Goal: Task Accomplishment & Management: Complete application form

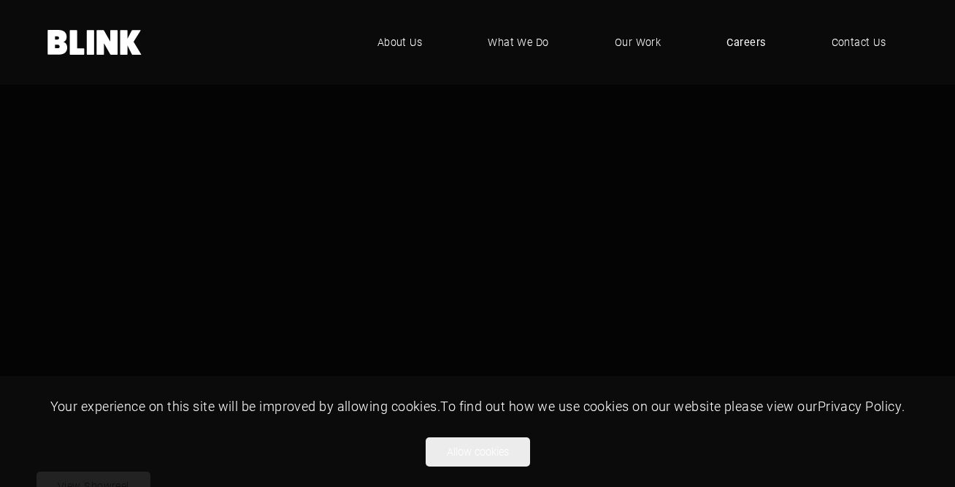
click at [740, 42] on span "Careers" at bounding box center [745, 42] width 39 height 16
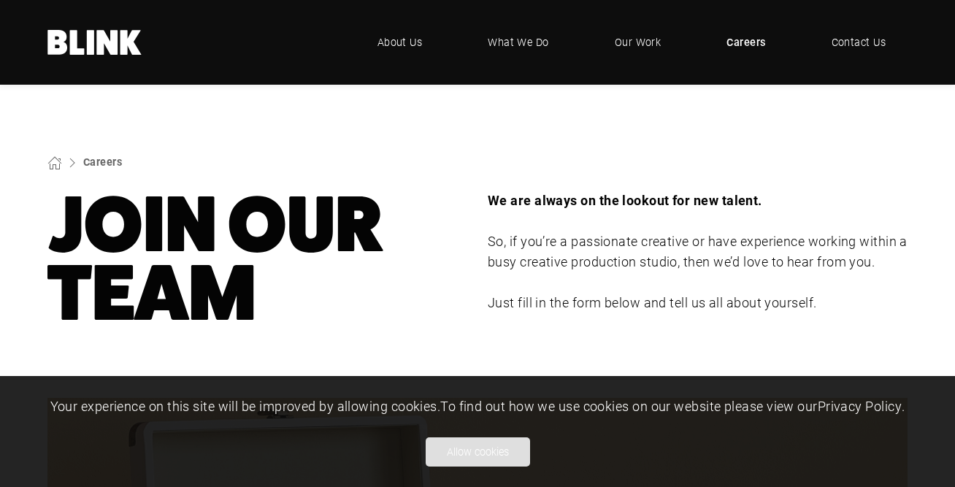
click at [496, 457] on button "Allow cookies" at bounding box center [478, 451] width 104 height 29
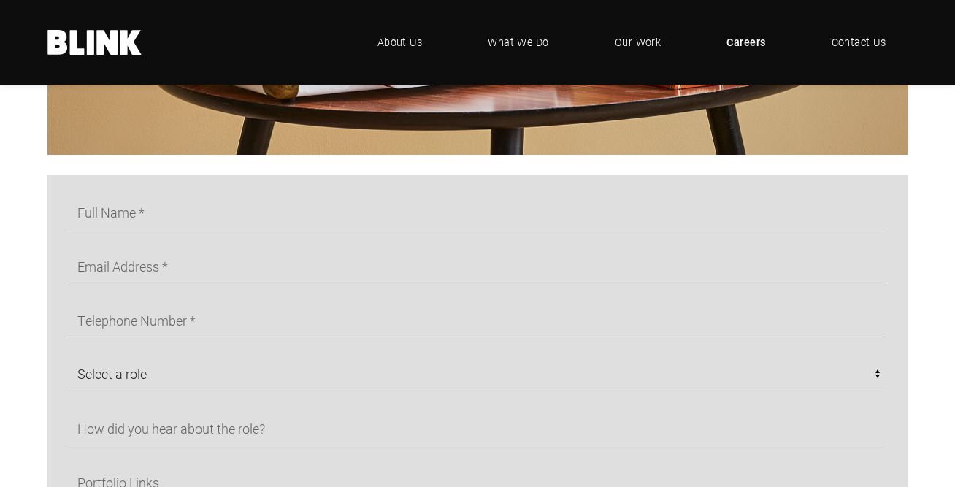
scroll to position [664, 0]
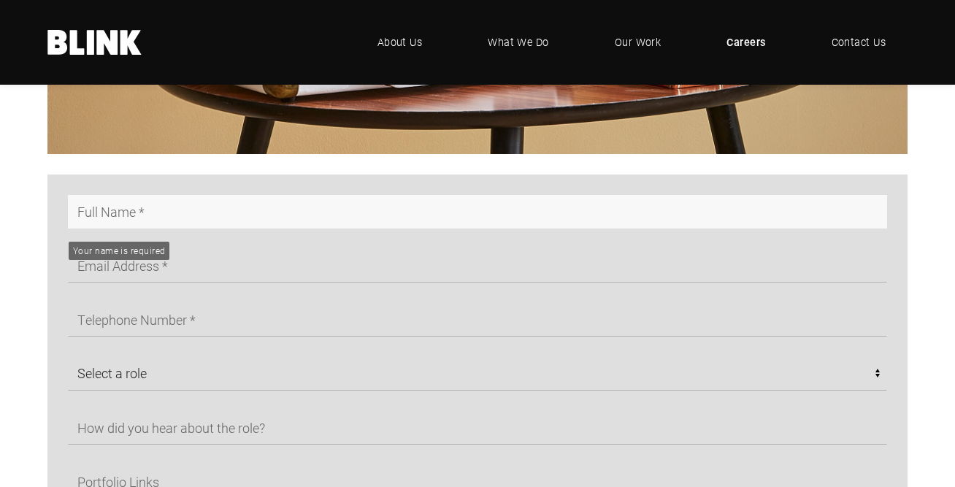
click at [153, 215] on input "text" at bounding box center [477, 212] width 819 height 34
type input "[PERSON_NAME]"
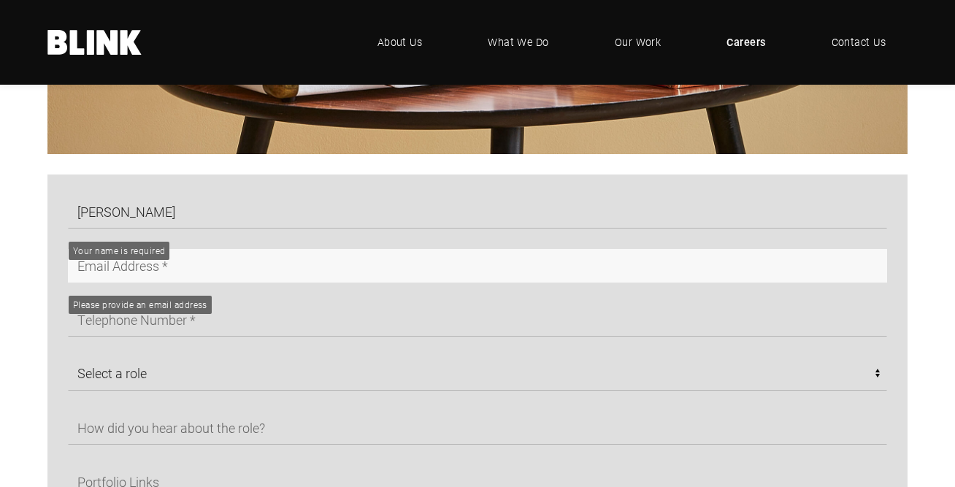
click at [105, 275] on input "text" at bounding box center [477, 266] width 819 height 34
type input "[EMAIL_ADDRESS][DOMAIN_NAME]"
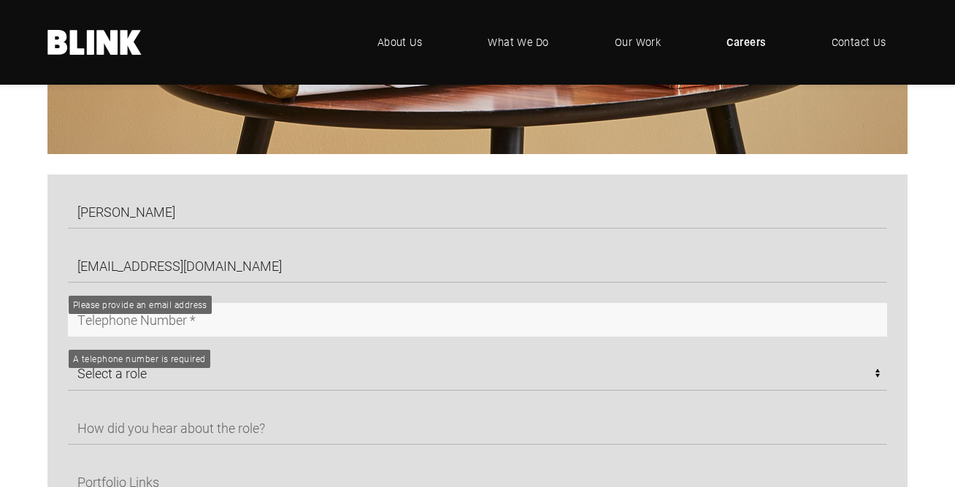
click at [135, 333] on input "text" at bounding box center [477, 320] width 819 height 34
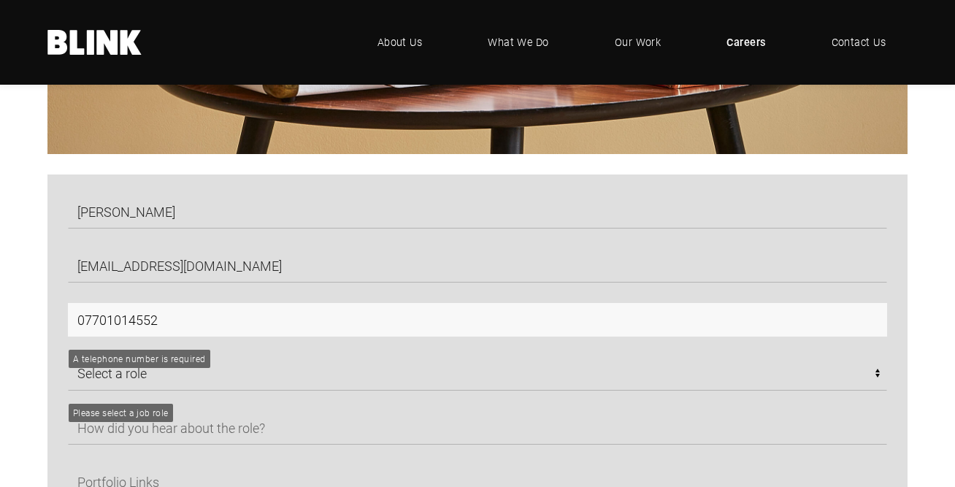
type input "07701014552"
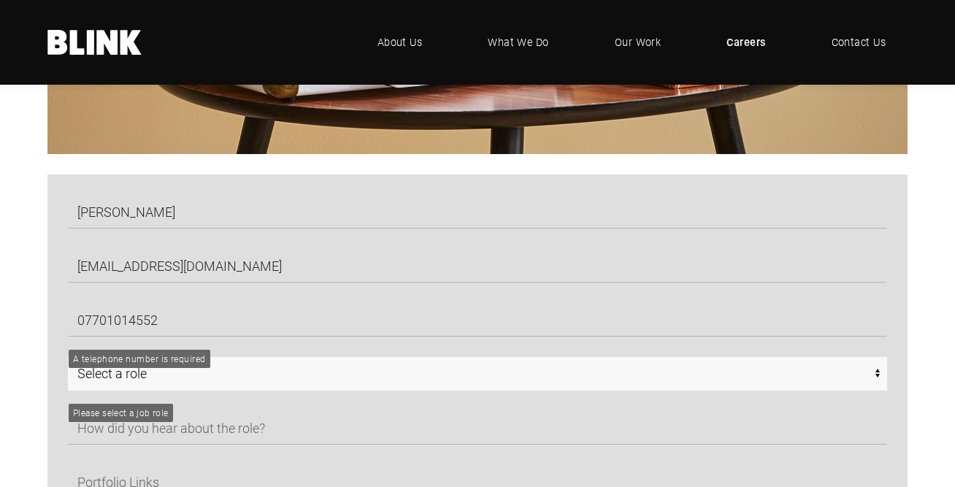
click at [158, 385] on select "Select a role CGI Artists - Manchester Senior CGI Artists - Manchester Any - Ma…" at bounding box center [477, 374] width 819 height 34
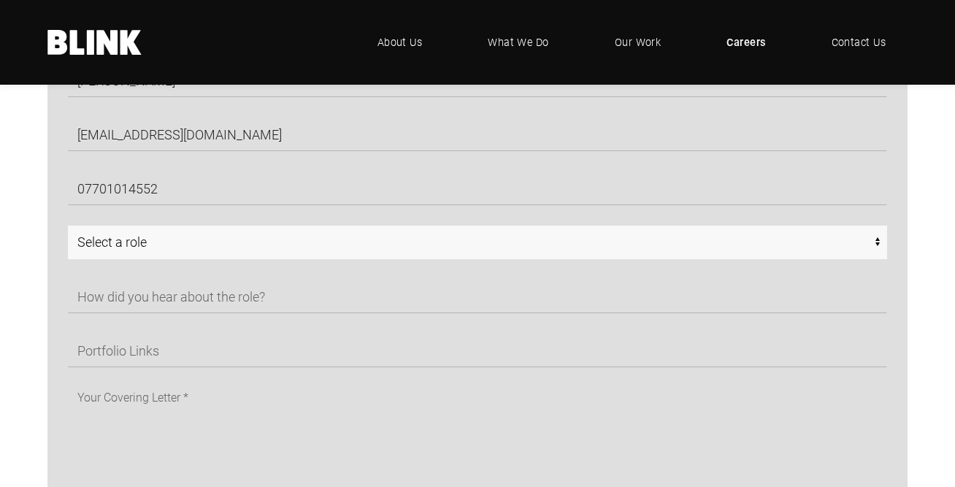
scroll to position [801, 0]
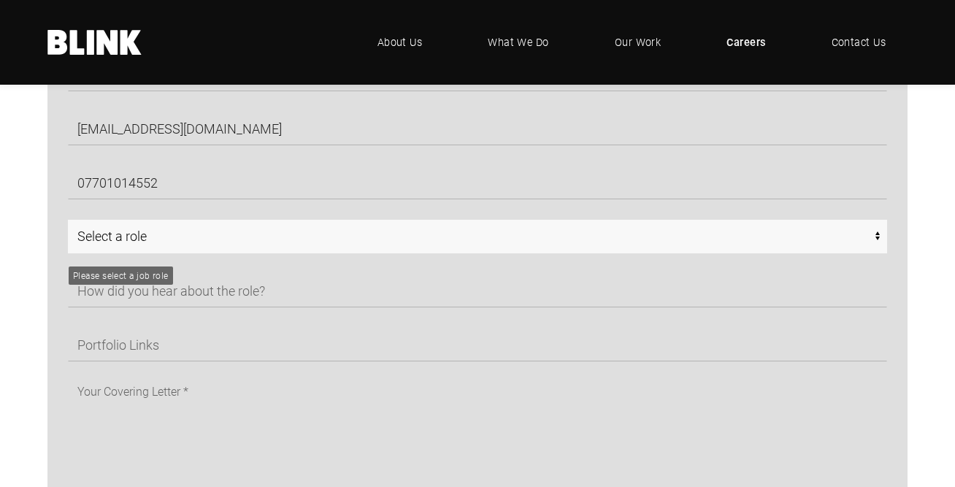
click at [134, 244] on select "Select a role CGI Artists - Manchester Senior CGI Artists - Manchester Any - Ma…" at bounding box center [477, 237] width 819 height 34
select select "Any - Manchester"
click at [68, 225] on select "Select a role CGI Artists - Manchester Senior CGI Artists - Manchester Any - Ma…" at bounding box center [477, 237] width 819 height 34
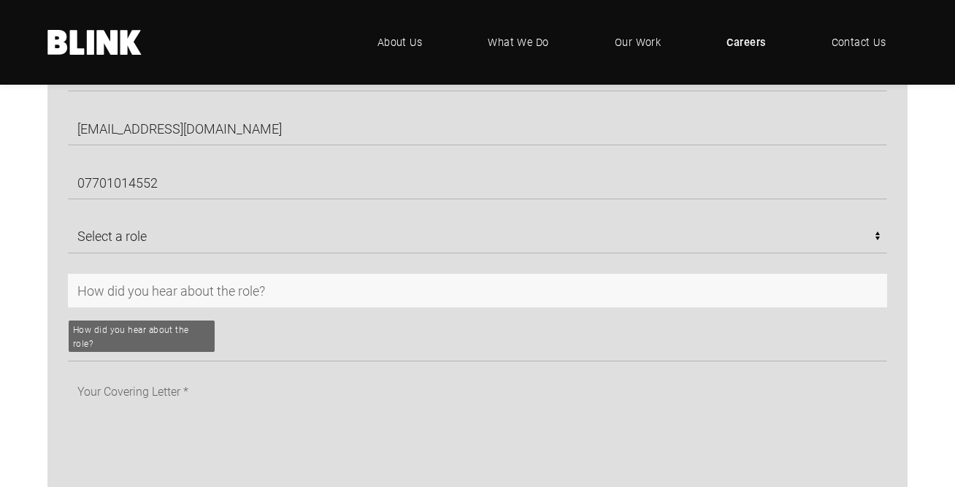
click at [188, 292] on input "text" at bounding box center [477, 291] width 819 height 34
type input "Linkedin"
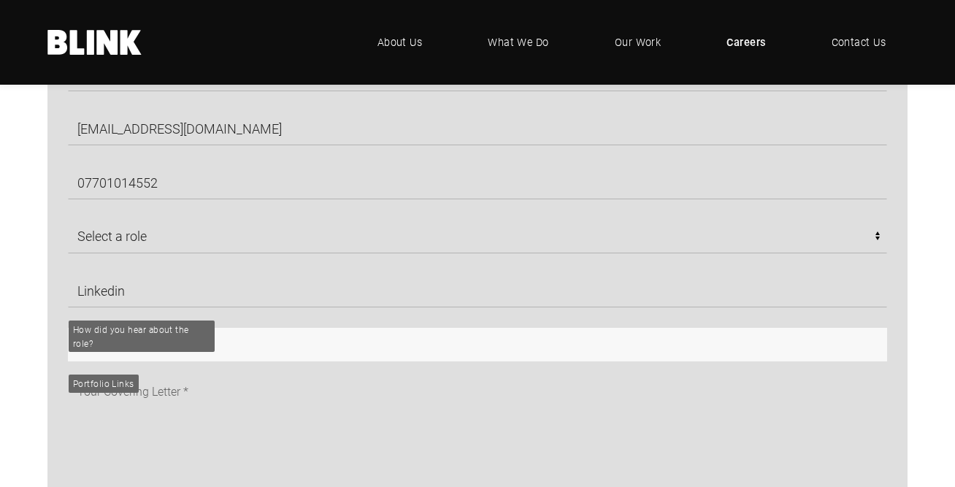
click at [184, 358] on input "text" at bounding box center [477, 345] width 819 height 34
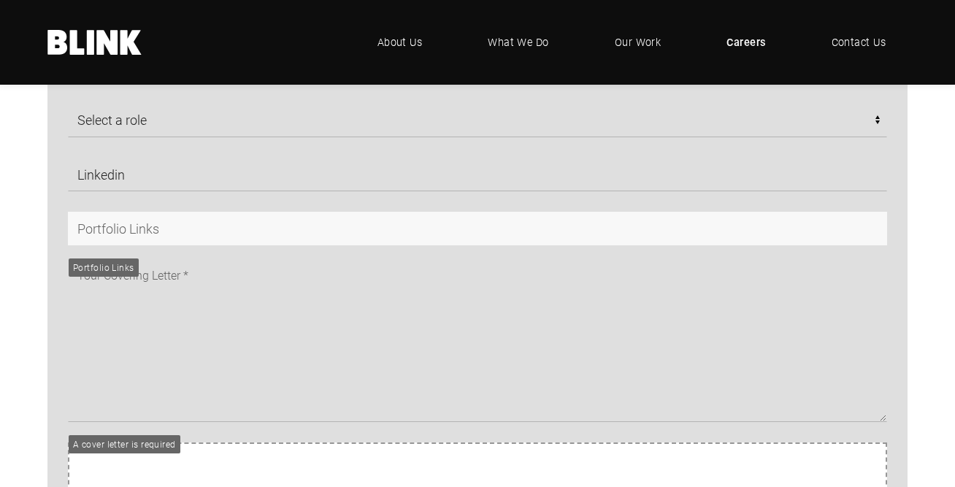
scroll to position [972, 0]
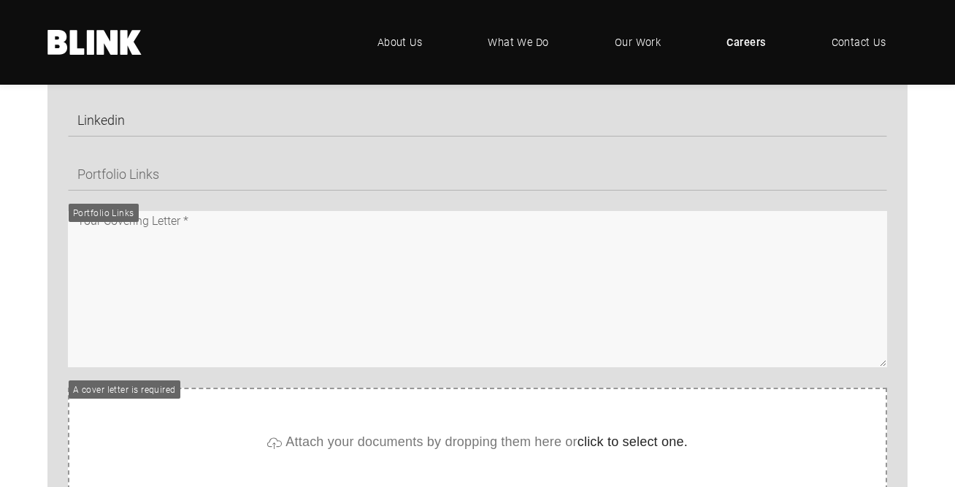
click at [194, 248] on textarea at bounding box center [477, 289] width 819 height 156
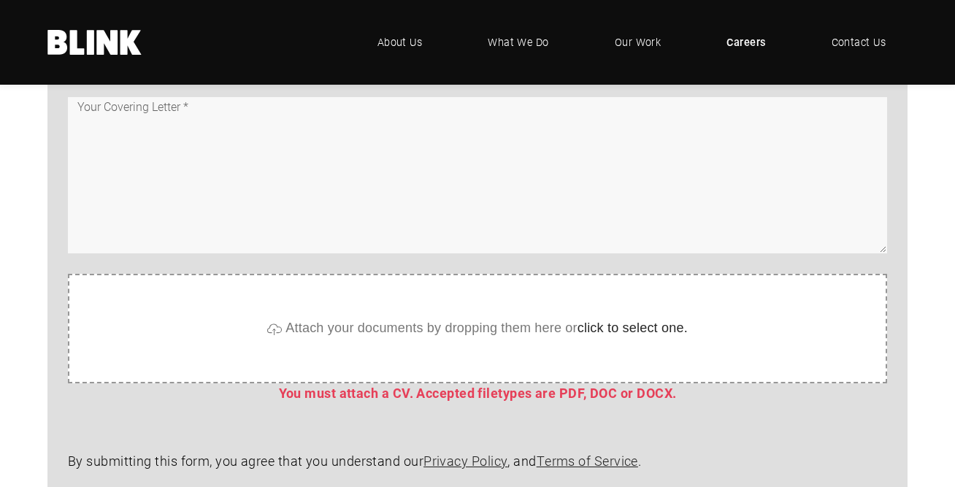
scroll to position [1085, 0]
click at [134, 146] on textarea at bounding box center [477, 176] width 819 height 156
click at [226, 168] on textarea "Dear Blink team," at bounding box center [477, 176] width 819 height 156
click at [147, 143] on textarea "Dear Blink team," at bounding box center [477, 176] width 819 height 156
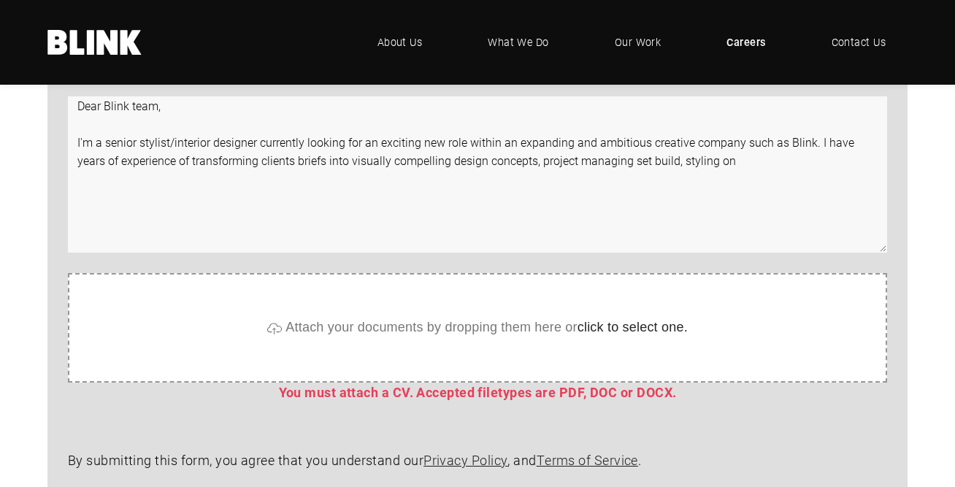
scroll to position [1088, 0]
click at [645, 164] on textarea "Dear Blink team, I'm a senior stylist/interior designer currently looking for a…" at bounding box center [477, 173] width 819 height 156
click at [743, 168] on textarea "Dear Blink team, I'm a senior stylist/interior designer currently looking for a…" at bounding box center [477, 173] width 819 height 156
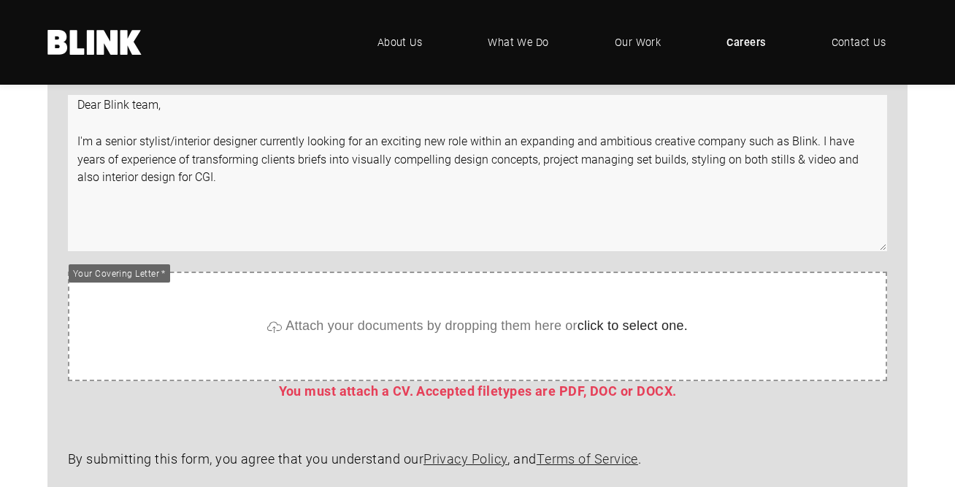
paste textarea "In my current role at Ride Shotgun I lead the visual team in multi-channel camp…"
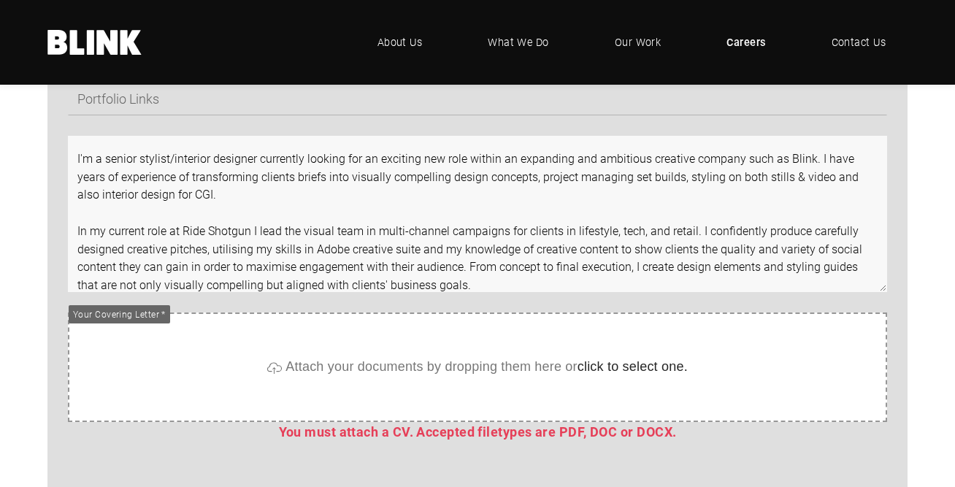
scroll to position [36, 0]
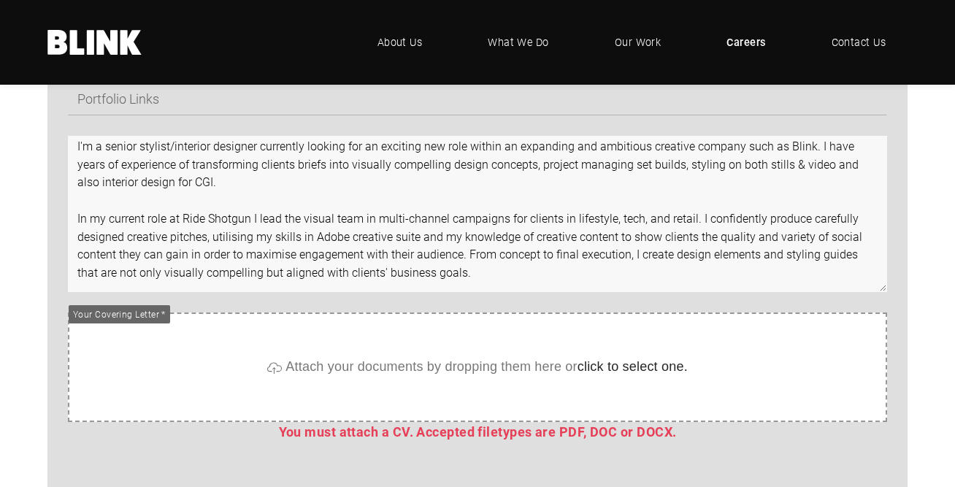
click at [481, 278] on textarea "Dear Blink team, I'm a senior stylist/interior designer currently looking for a…" at bounding box center [477, 214] width 819 height 156
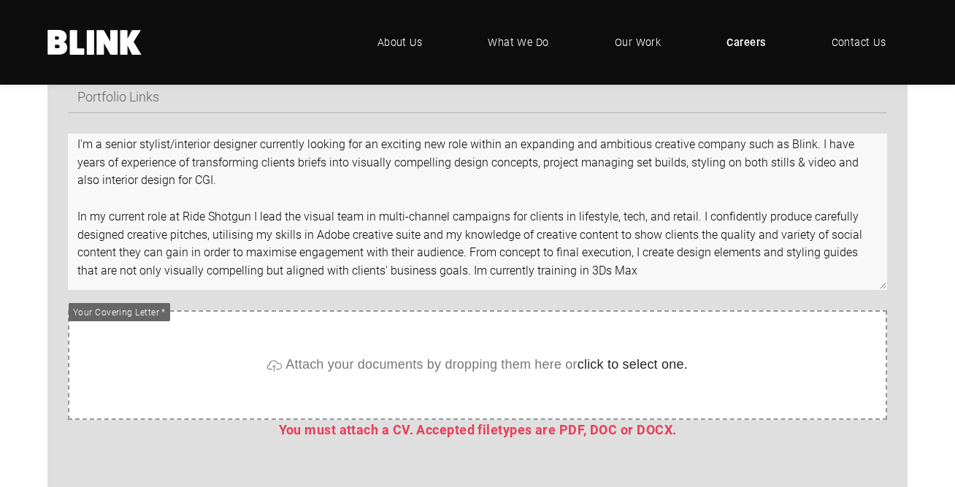
scroll to position [1050, 0]
click at [518, 277] on textarea "Dear Blink team, I'm a senior stylist/interior designer currently looking for a…" at bounding box center [477, 211] width 819 height 156
click at [485, 275] on textarea "Dear Blink team, I'm a senior stylist/interior designer currently looking for a…" at bounding box center [477, 211] width 819 height 156
click at [686, 283] on textarea "Dear Blink team, I'm a senior stylist/interior designer currently looking for a…" at bounding box center [477, 211] width 819 height 156
click at [678, 279] on textarea "Dear Blink team, I'm a senior stylist/interior designer currently looking for a…" at bounding box center [477, 211] width 819 height 156
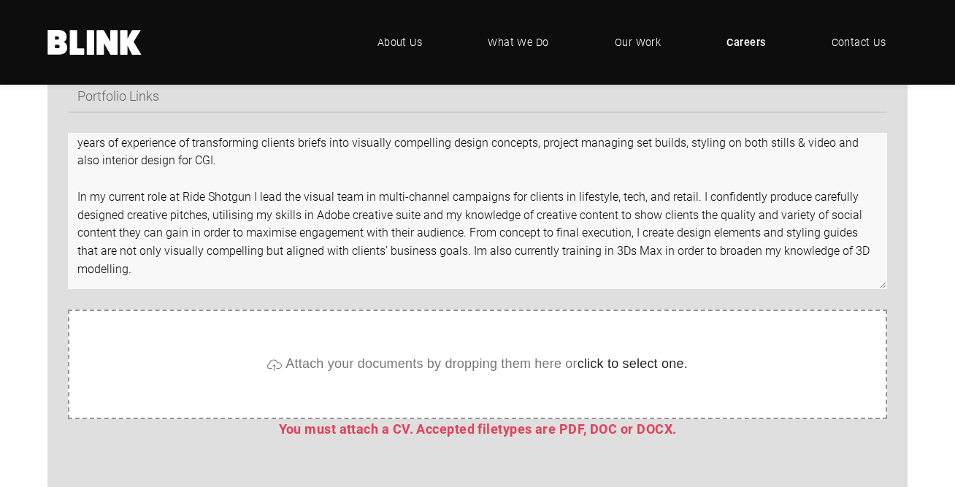
scroll to position [79, 0]
click at [102, 284] on textarea "Dear Blink team, I'm a senior stylist/interior designer currently looking for a…" at bounding box center [477, 211] width 819 height 156
paste textarea "I really thrive as part of a strong, motivated and creative team and always asp…"
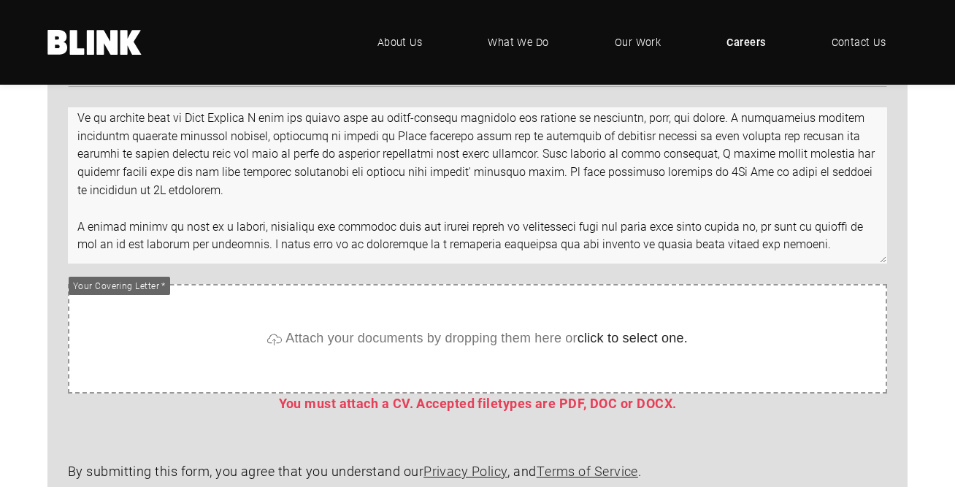
scroll to position [1075, 0]
click at [824, 256] on textarea at bounding box center [477, 185] width 819 height 156
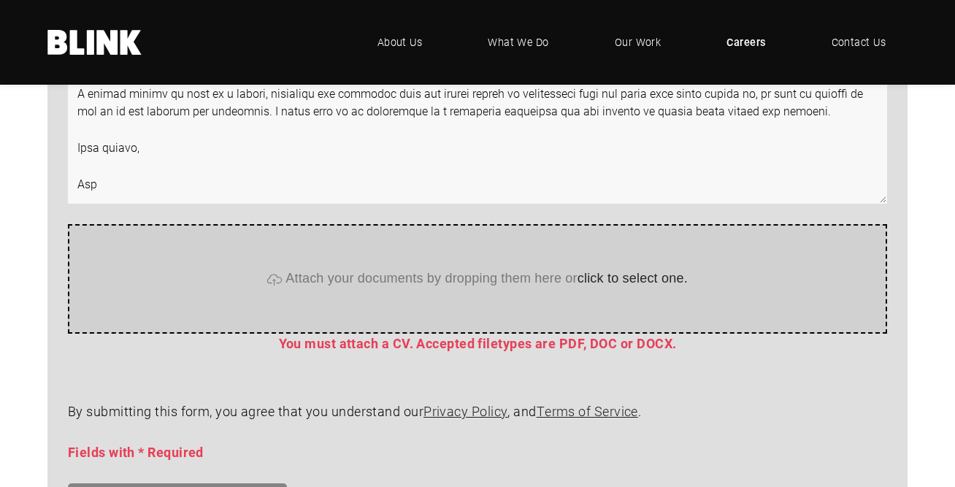
scroll to position [1153, 0]
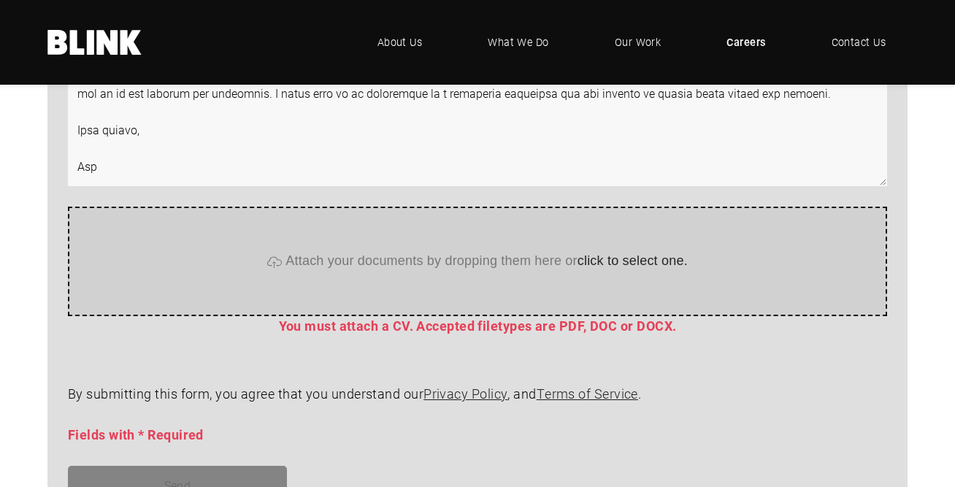
type textarea "Dear Blink team, I'm a senior stylist/interior designer currently looking for a…"
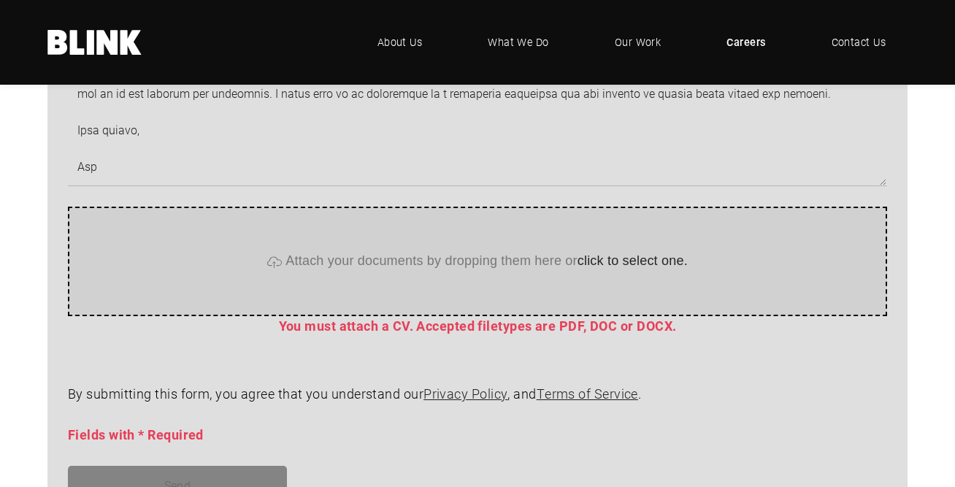
click at [611, 266] on span "click to select one." at bounding box center [633, 261] width 110 height 15
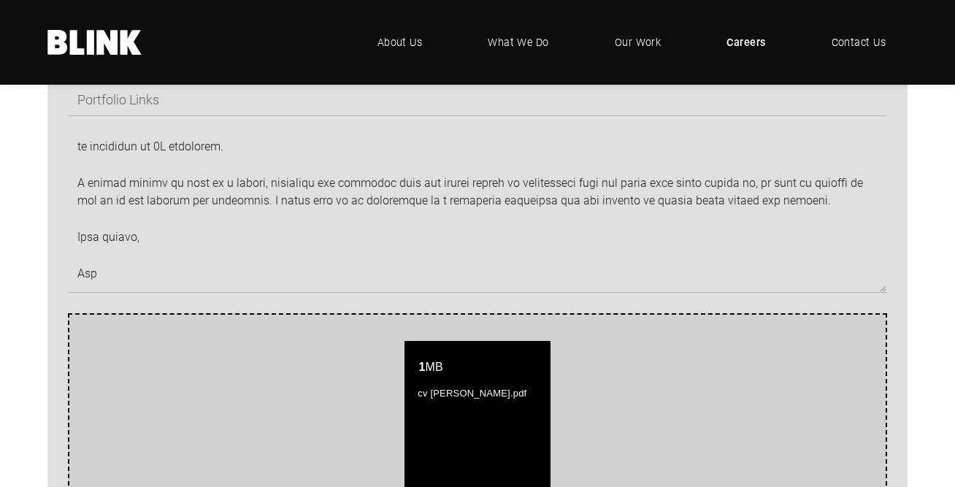
scroll to position [772, 0]
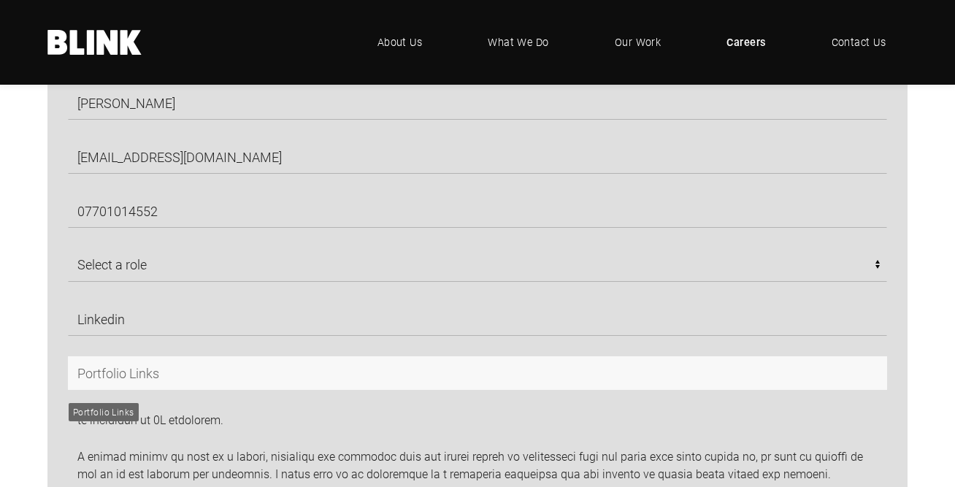
click at [188, 388] on input "text" at bounding box center [477, 373] width 819 height 34
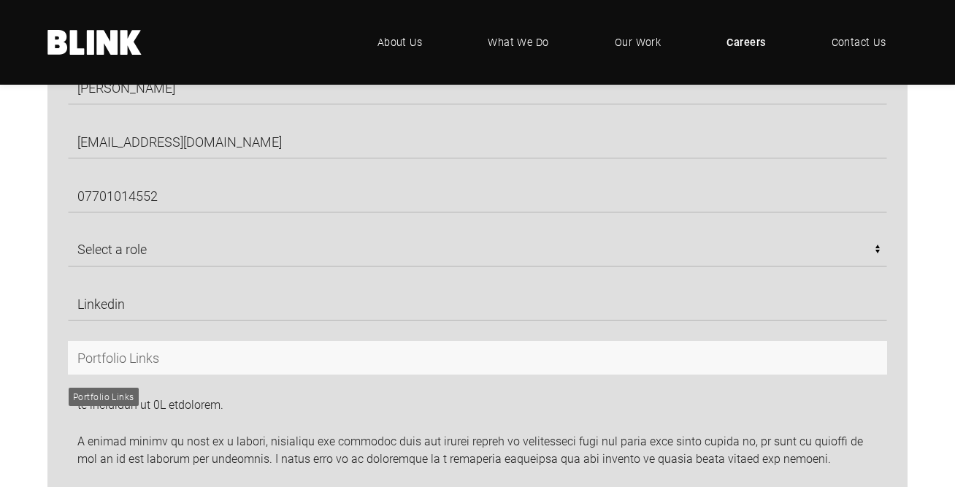
scroll to position [789, 0]
type input "can be sent in PDF format"
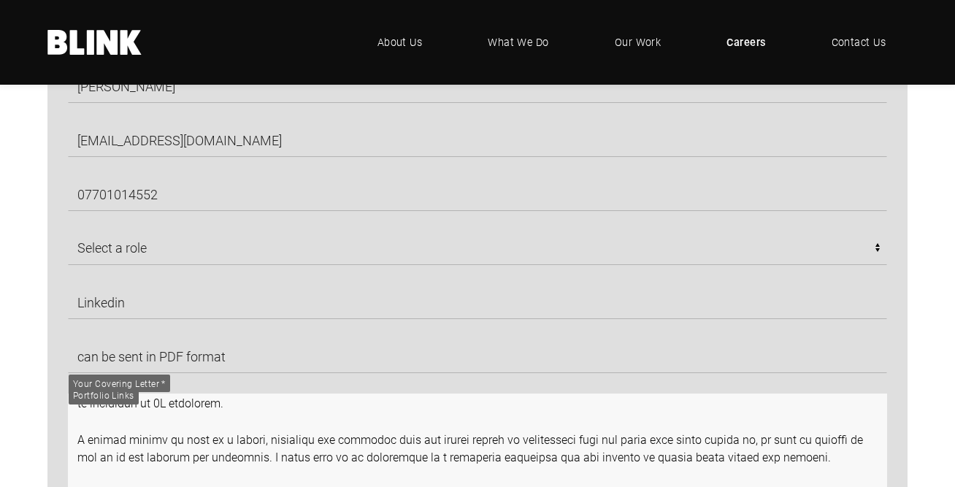
click at [266, 421] on textarea at bounding box center [477, 472] width 819 height 156
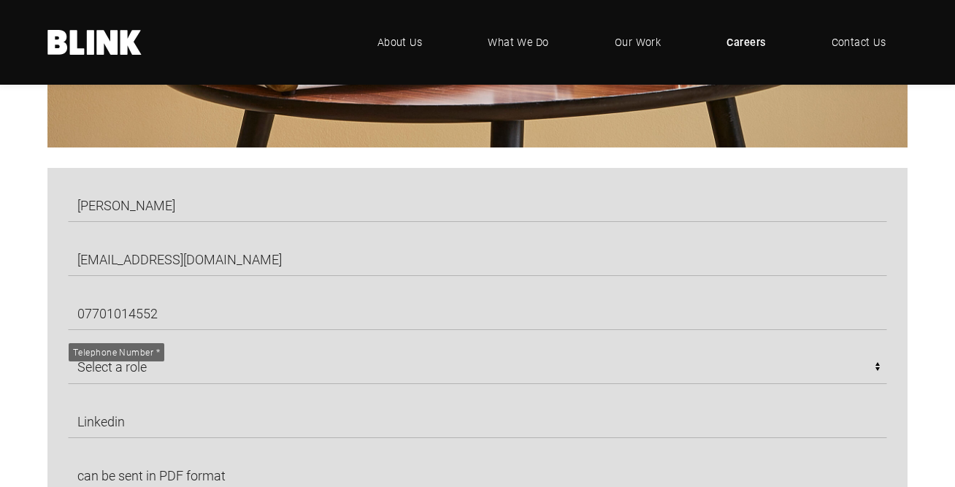
scroll to position [698, 0]
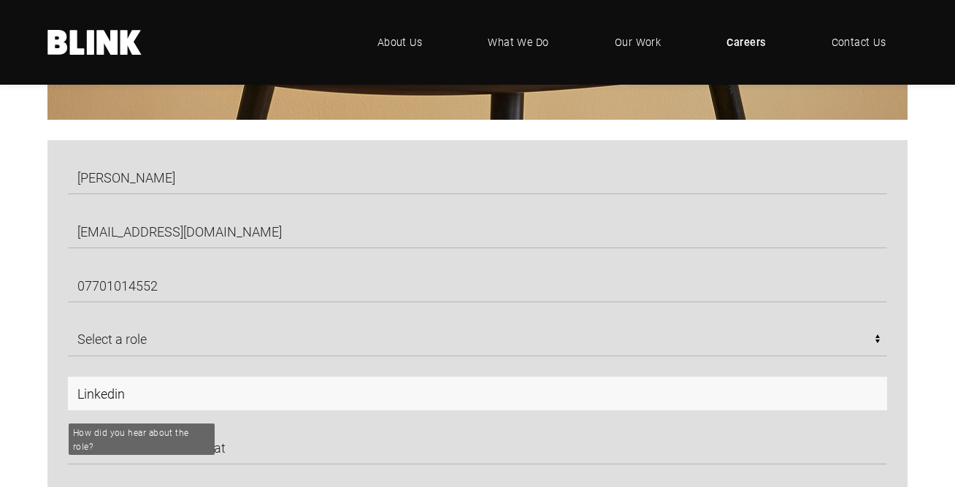
click at [126, 398] on input "Linkedin" at bounding box center [477, 394] width 819 height 34
drag, startPoint x: 138, startPoint y: 403, endPoint x: 23, endPoint y: 394, distance: 115.0
click at [187, 393] on input "Linkedin" at bounding box center [477, 394] width 819 height 34
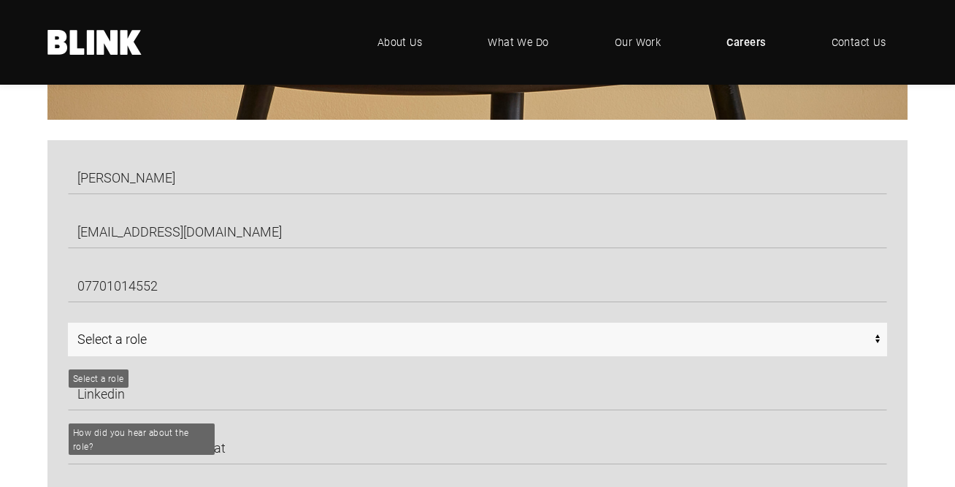
click at [318, 332] on select "Select a role CGI Artists - Manchester Senior CGI Artists - Manchester Any - Ma…" at bounding box center [477, 340] width 819 height 34
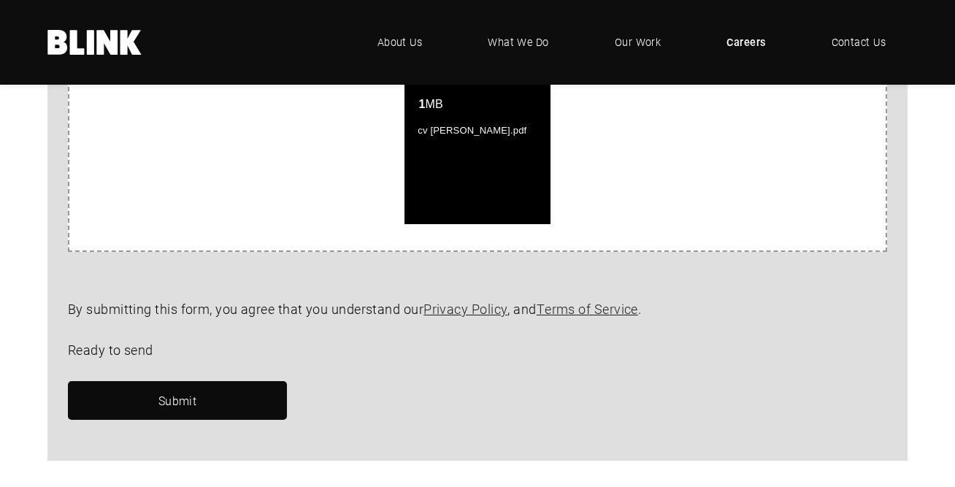
scroll to position [1175, 0]
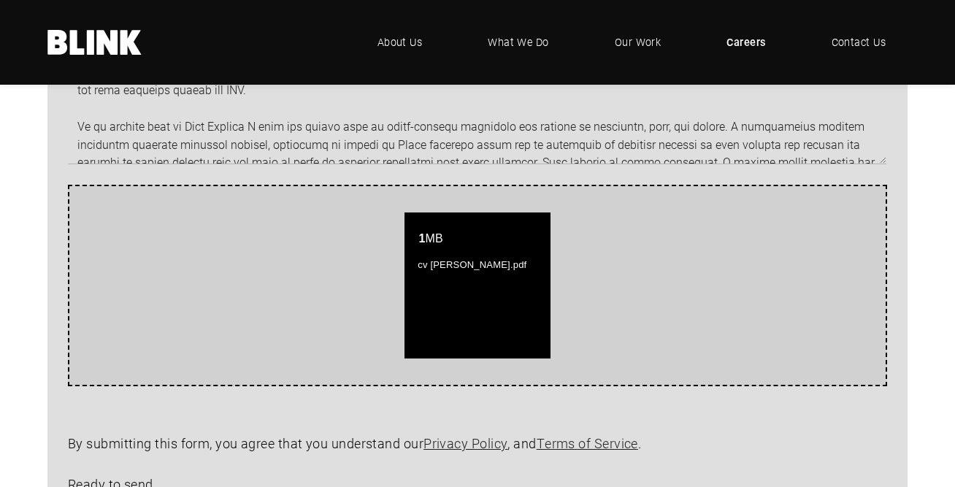
click at [491, 267] on span "cv bry malarkey.pdf" at bounding box center [472, 264] width 117 height 11
drag, startPoint x: 549, startPoint y: 264, endPoint x: 523, endPoint y: 263, distance: 25.6
click at [541, 264] on div "1 MB cv bry malarkey.pdf" at bounding box center [477, 285] width 146 height 146
click at [470, 288] on div "1 MB cv bry malarkey.pdf" at bounding box center [477, 285] width 146 height 146
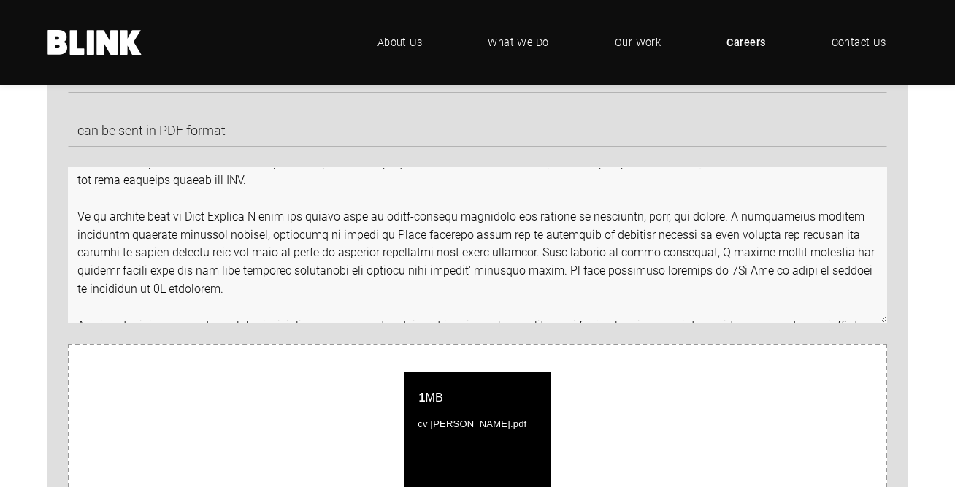
scroll to position [0, 0]
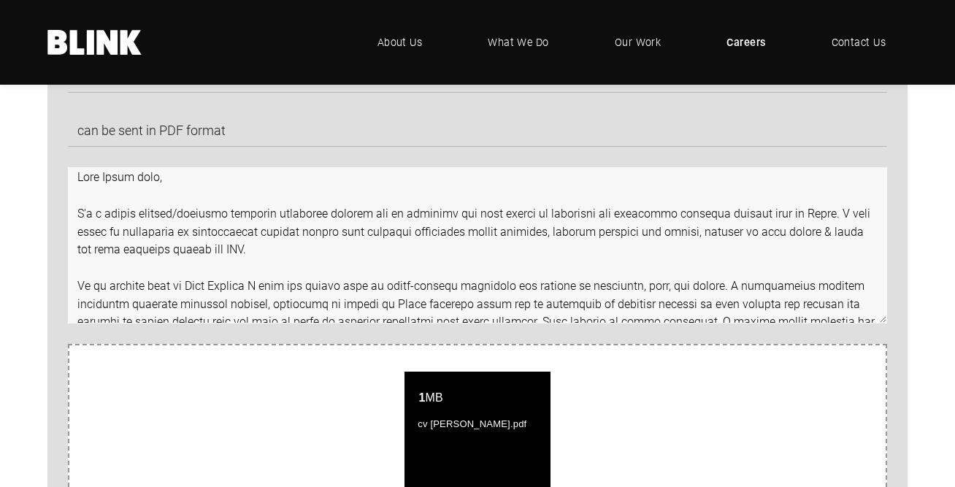
drag, startPoint x: 99, startPoint y: 310, endPoint x: 69, endPoint y: 163, distance: 149.9
click at [69, 163] on div "bryna malarkey brymalarkey.creative@hotmail.com 07701014552 Select a role CGI A…" at bounding box center [467, 83] width 840 height 480
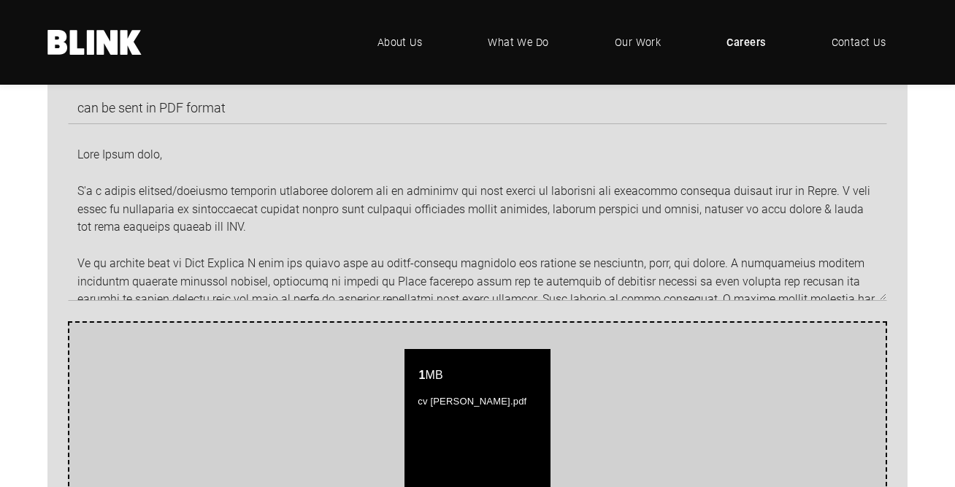
click at [496, 396] on div "1 MB cv bry malarkey.pdf" at bounding box center [477, 422] width 146 height 146
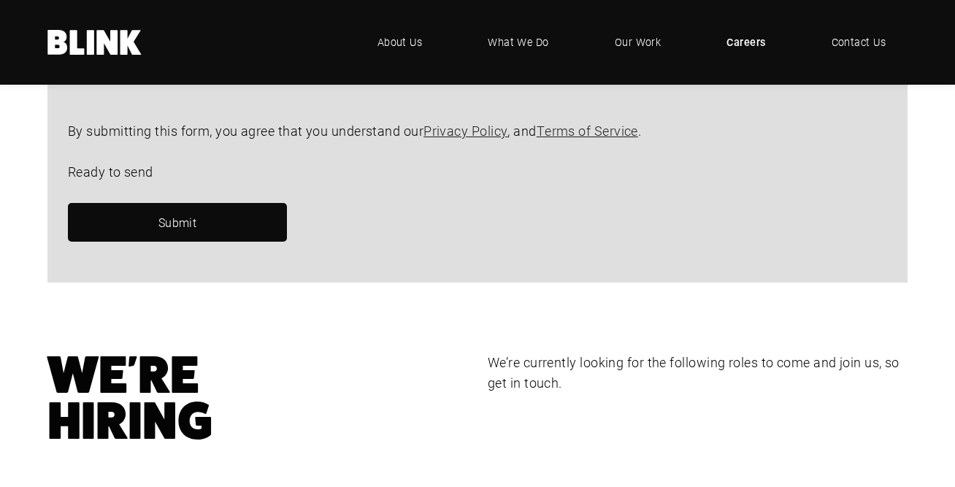
scroll to position [1206, 0]
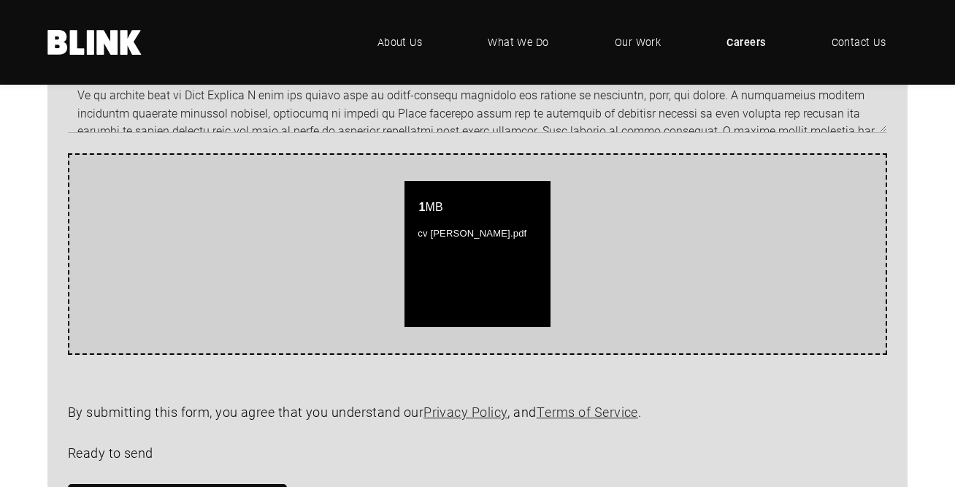
click at [477, 312] on div "1 MB cv bry malarkey.pdf" at bounding box center [477, 254] width 146 height 146
click at [452, 237] on span "cv bry malarkey.pdf" at bounding box center [472, 233] width 117 height 11
click at [507, 226] on div "1 MB cv bry malarkey.pdf" at bounding box center [477, 254] width 146 height 146
click at [318, 331] on div "Attach your documents by dropping them here or click to select one. 1 MB cv bry…" at bounding box center [477, 254] width 819 height 202
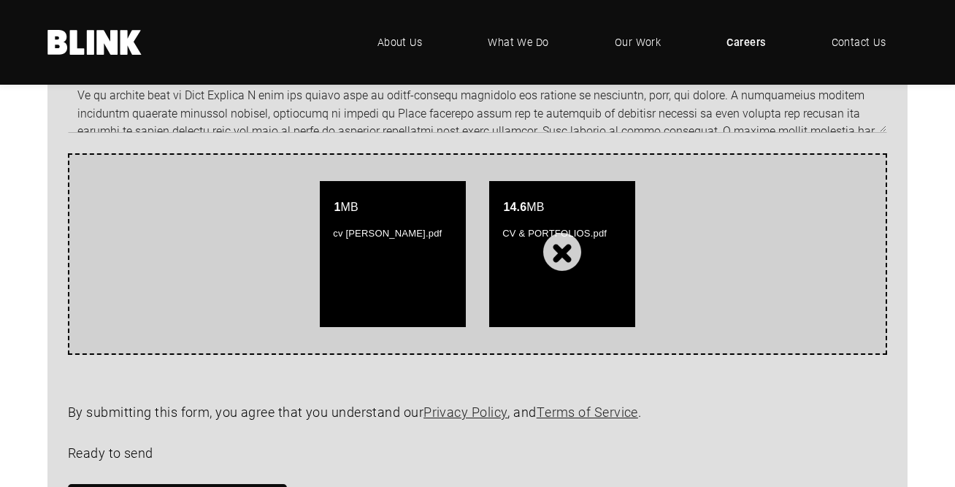
click at [383, 263] on div "1 MB cv bry malarkey.pdf" at bounding box center [393, 254] width 146 height 146
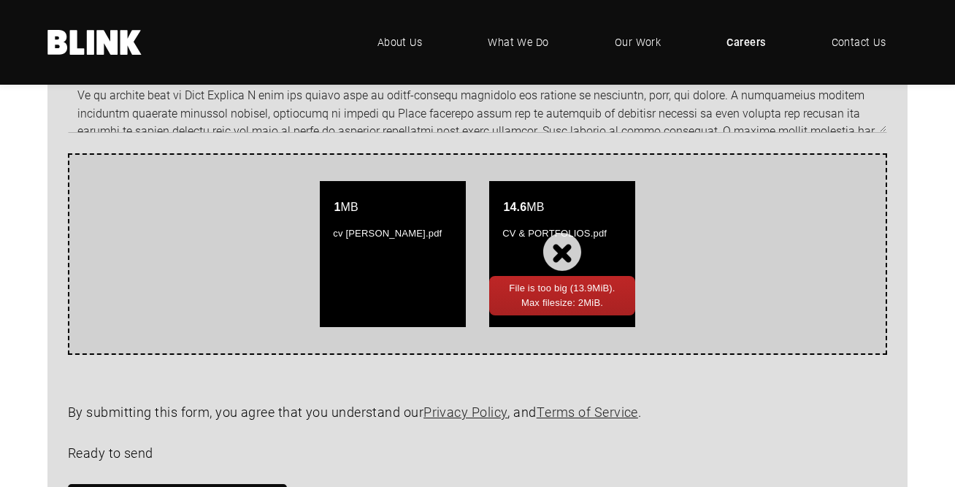
click at [565, 261] on div "14.6 MB CV & PORTFOLIOS.pdf" at bounding box center [562, 254] width 146 height 146
click at [557, 259] on div "14.6 MB CV & PORTFOLIOS.pdf" at bounding box center [562, 254] width 146 height 146
click at [559, 259] on div "14.6 MB CV & PORTFOLIOS.pdf" at bounding box center [562, 254] width 146 height 146
drag, startPoint x: 559, startPoint y: 259, endPoint x: 575, endPoint y: 258, distance: 15.4
click at [560, 259] on div "14.6 MB CV & PORTFOLIOS.pdf" at bounding box center [562, 254] width 146 height 146
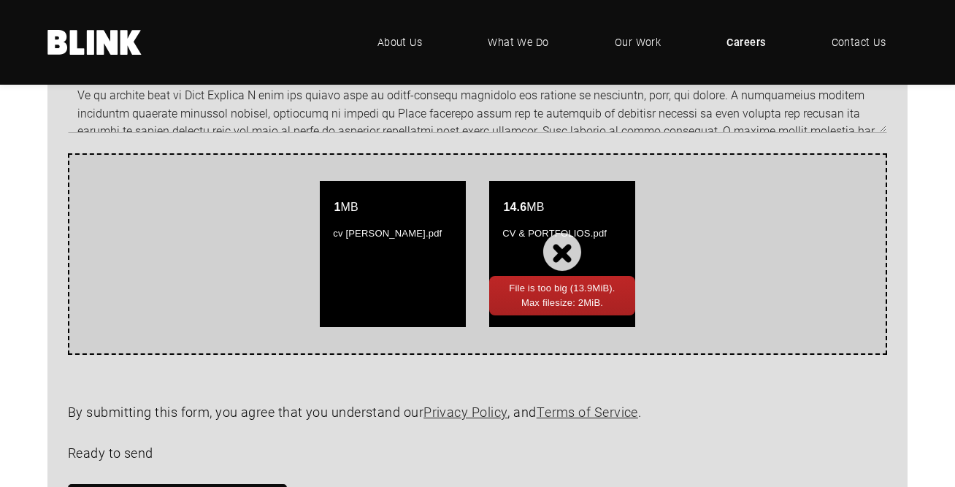
click at [573, 258] on div "14.6 MB CV & PORTFOLIOS.pdf" at bounding box center [562, 254] width 146 height 146
click at [556, 253] on div "14.6 MB CV & PORTFOLIOS.pdf" at bounding box center [562, 254] width 146 height 146
click at [525, 202] on div "14.6 MB CV & PORTFOLIOS.pdf" at bounding box center [562, 254] width 146 height 146
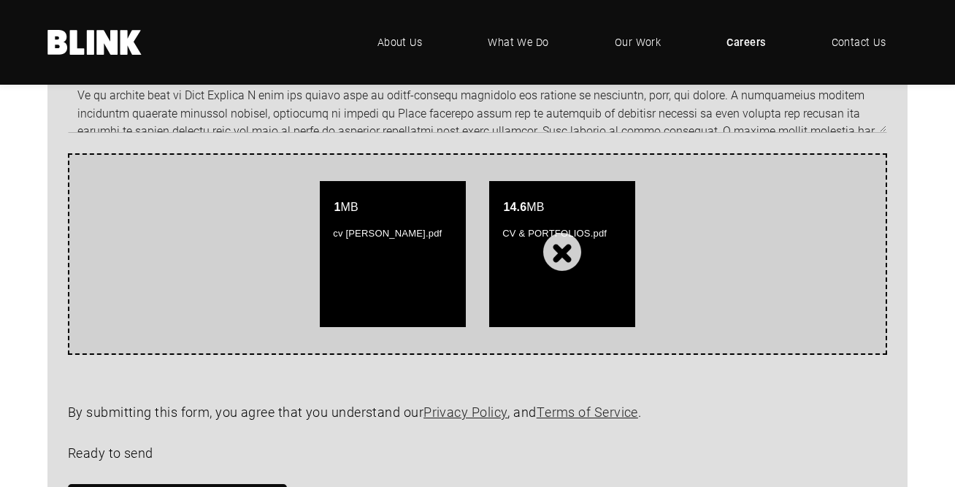
click at [391, 182] on div "Attach your documents by dropping them here or click to select one. 1 MB cv bry…" at bounding box center [477, 254] width 819 height 202
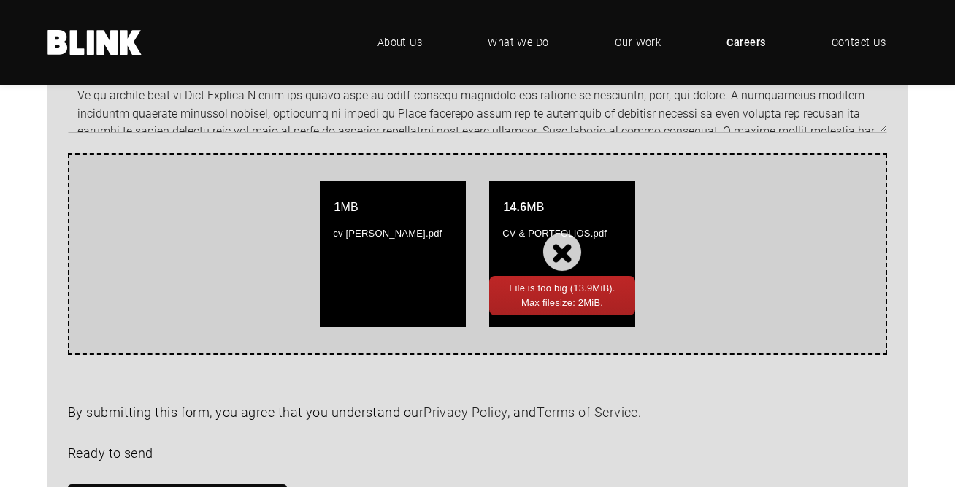
click at [568, 261] on div "14.6 MB CV & PORTFOLIOS.pdf" at bounding box center [562, 254] width 146 height 146
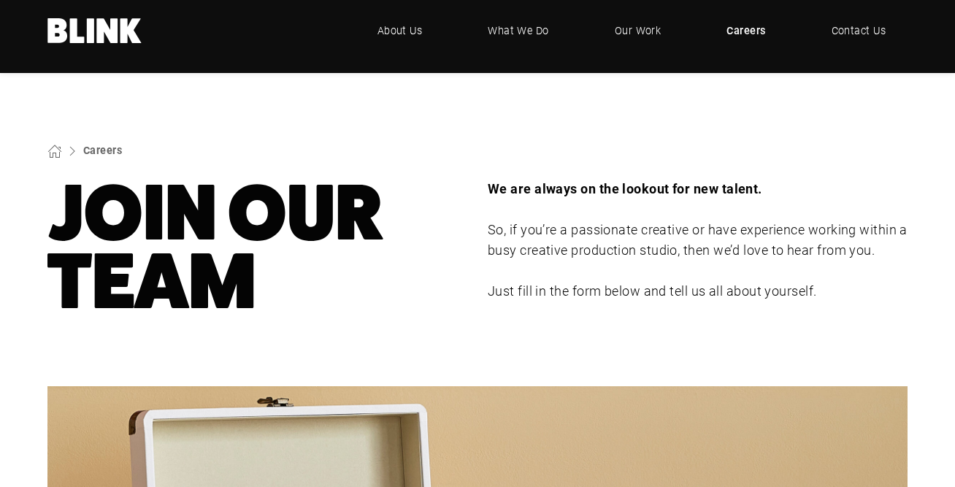
scroll to position [0, 0]
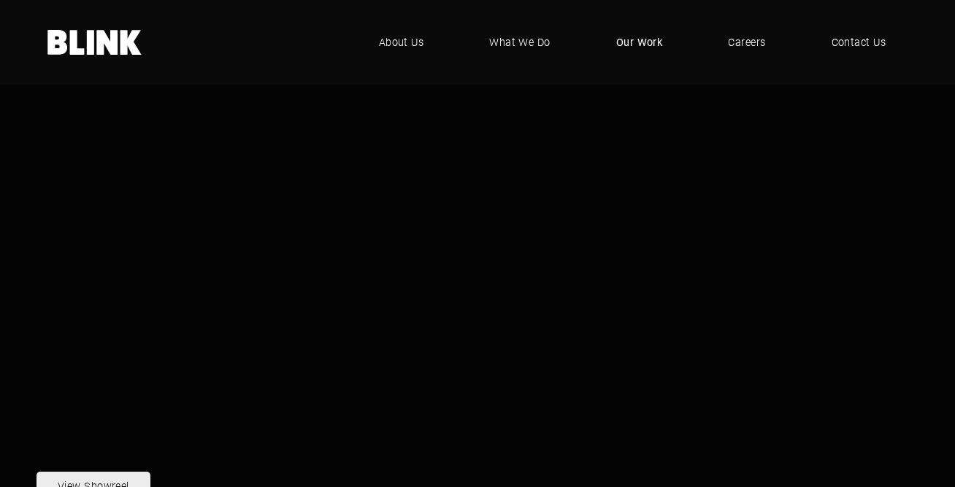
click at [661, 42] on link "Our Work" at bounding box center [639, 42] width 91 height 44
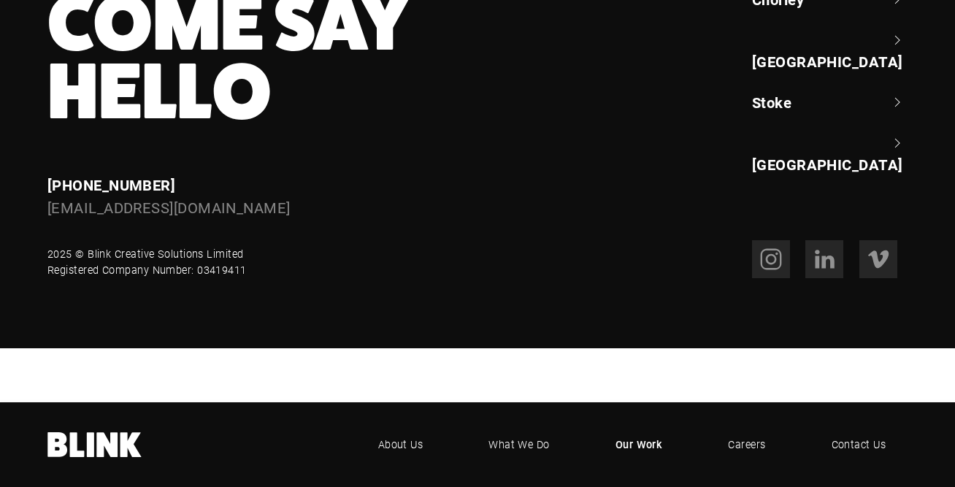
scroll to position [1273, 0]
click at [526, 437] on span "What We Do" at bounding box center [519, 445] width 62 height 16
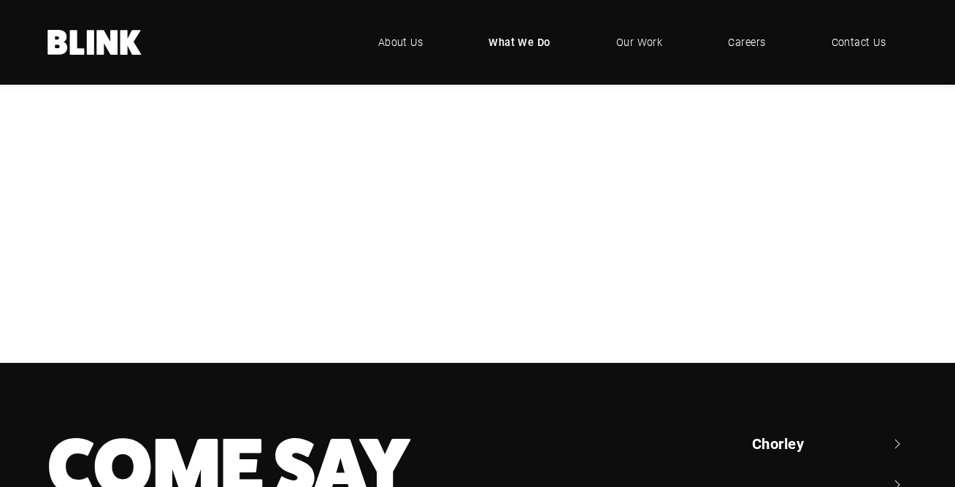
scroll to position [386, 0]
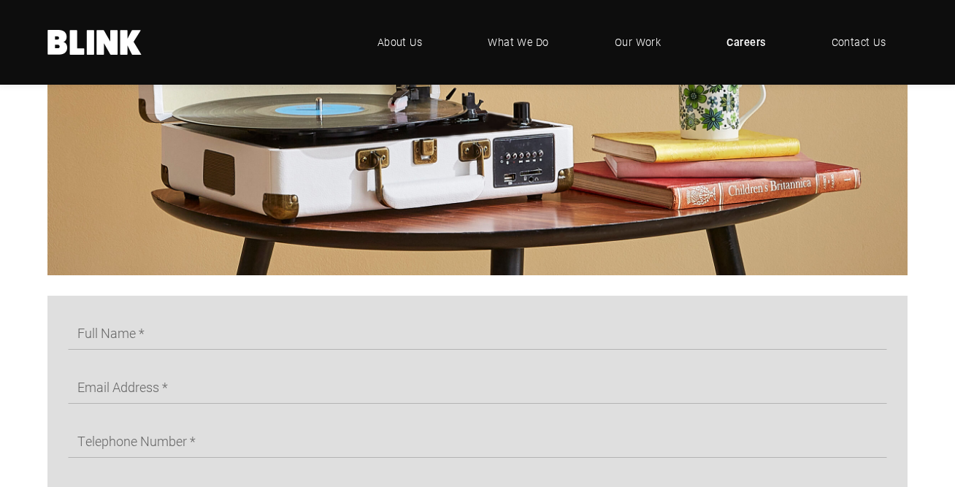
scroll to position [467, 0]
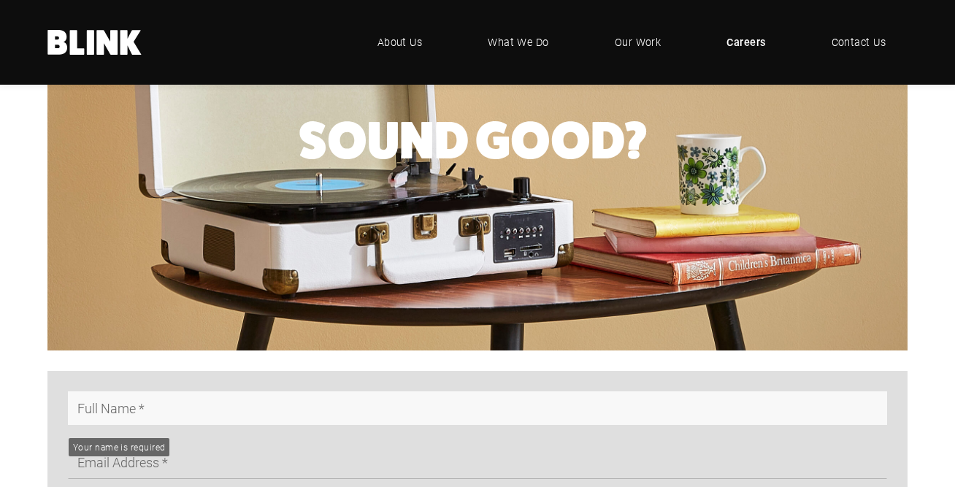
click at [107, 409] on input "text" at bounding box center [477, 408] width 819 height 34
type input "[PERSON_NAME]"
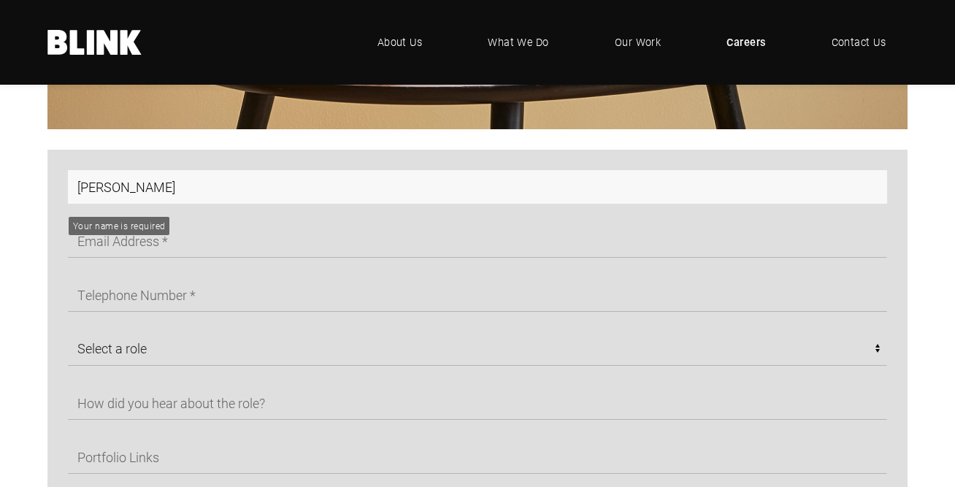
scroll to position [762, 0]
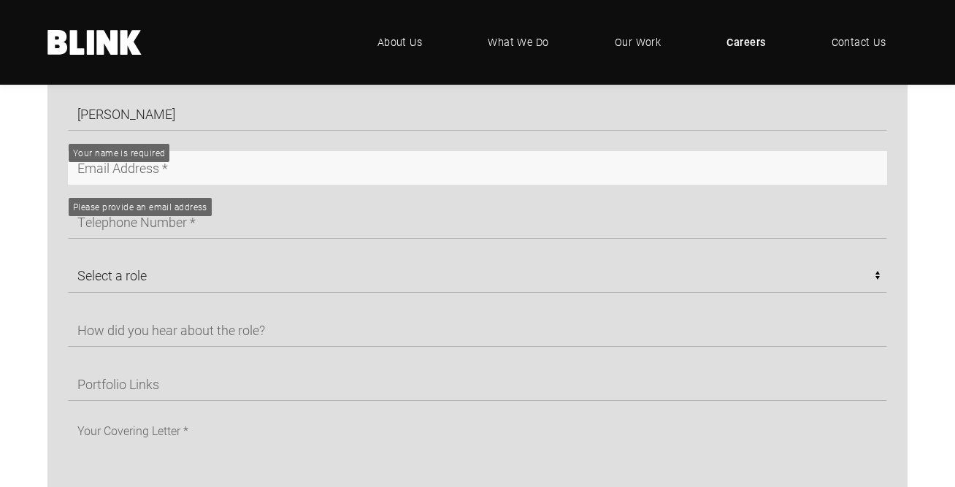
click at [129, 177] on input "text" at bounding box center [477, 168] width 819 height 34
type input "B"
type input "[EMAIL_ADDRESS][DOMAIN_NAME]"
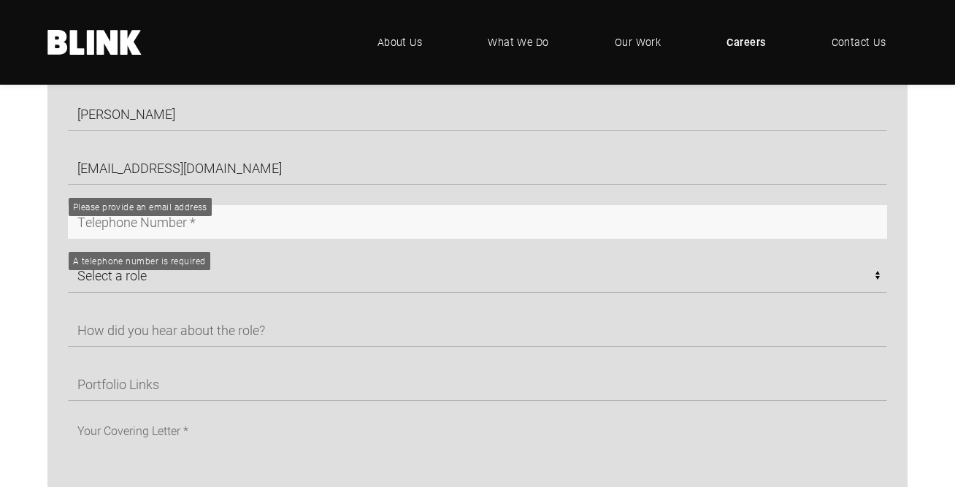
click at [126, 237] on input "text" at bounding box center [477, 222] width 819 height 34
type input "07701014552"
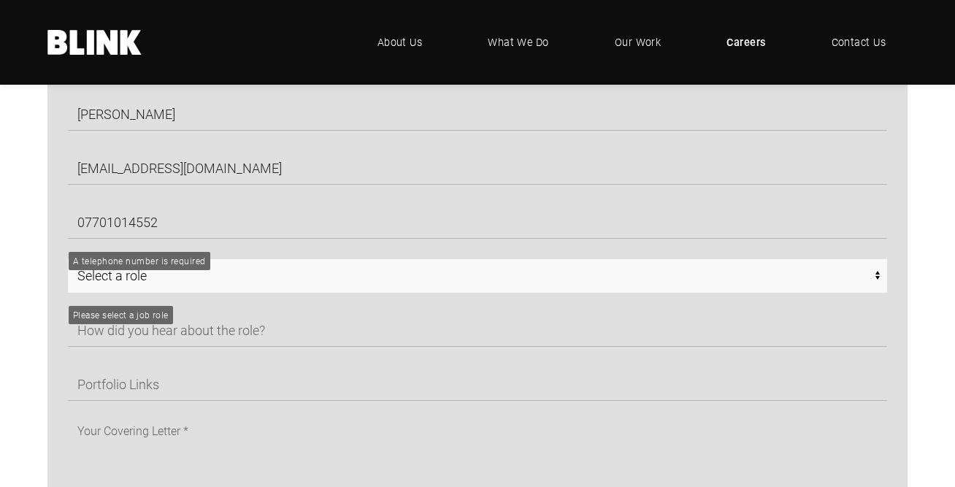
click at [136, 284] on select "Select a role CGI Artists - Manchester Senior CGI Artists - [GEOGRAPHIC_DATA] A…" at bounding box center [477, 276] width 819 height 34
select select "Any - [GEOGRAPHIC_DATA]"
click at [68, 265] on select "Select a role CGI Artists - Manchester Senior CGI Artists - [GEOGRAPHIC_DATA] A…" at bounding box center [477, 276] width 819 height 34
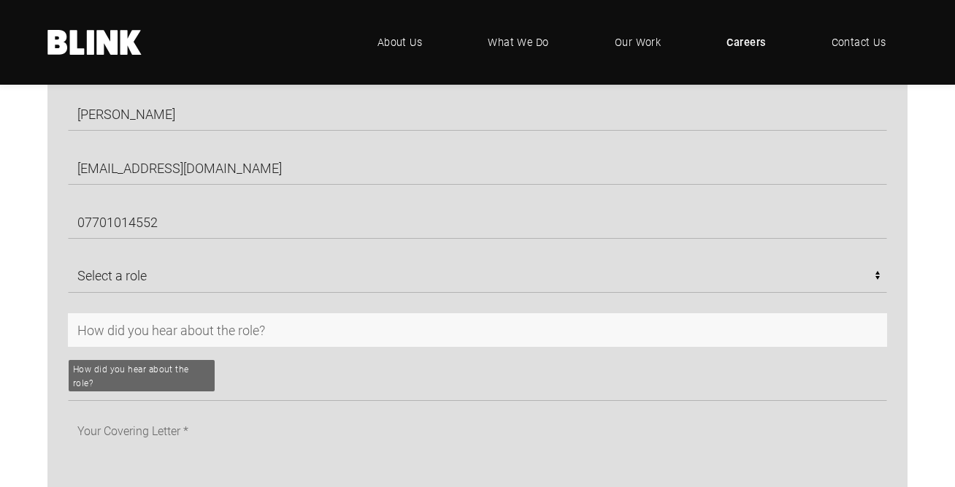
click at [144, 335] on input "text" at bounding box center [477, 330] width 819 height 34
type input "l"
type input "Linkedin"
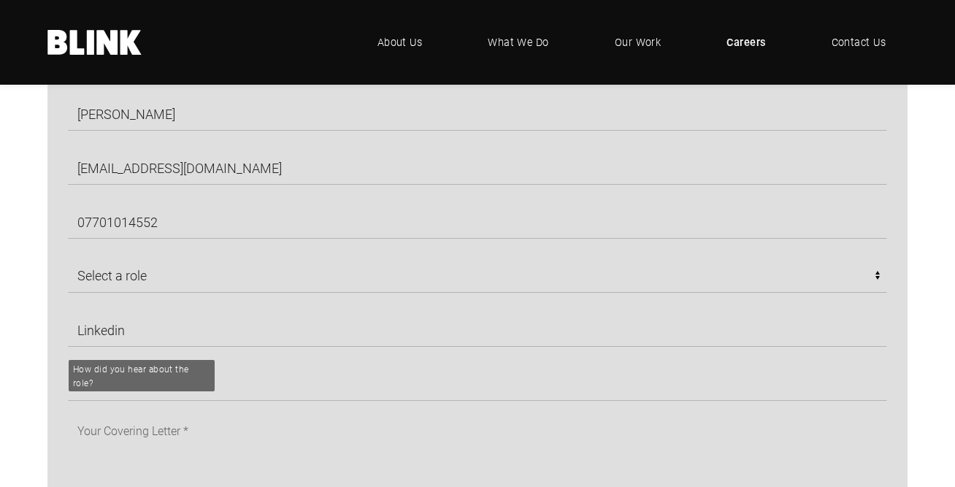
click at [159, 421] on div "bryna malarkey brymalarkey.creative@hotmail.com 07701014552 Select a role CGI A…" at bounding box center [467, 337] width 840 height 480
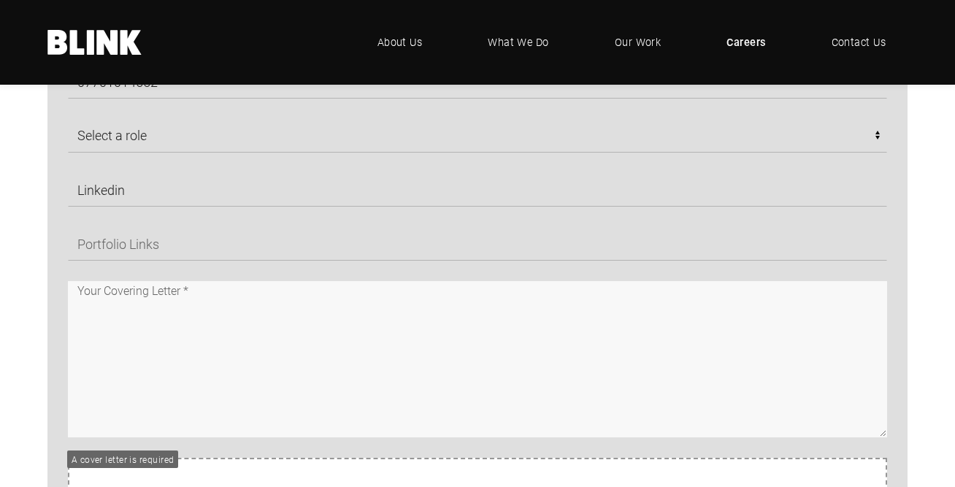
click at [146, 298] on textarea at bounding box center [477, 359] width 819 height 156
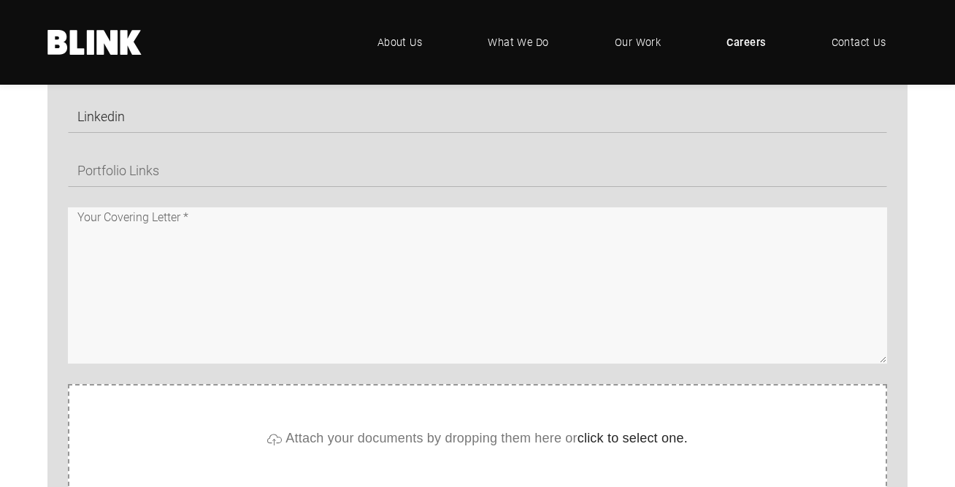
scroll to position [989, 0]
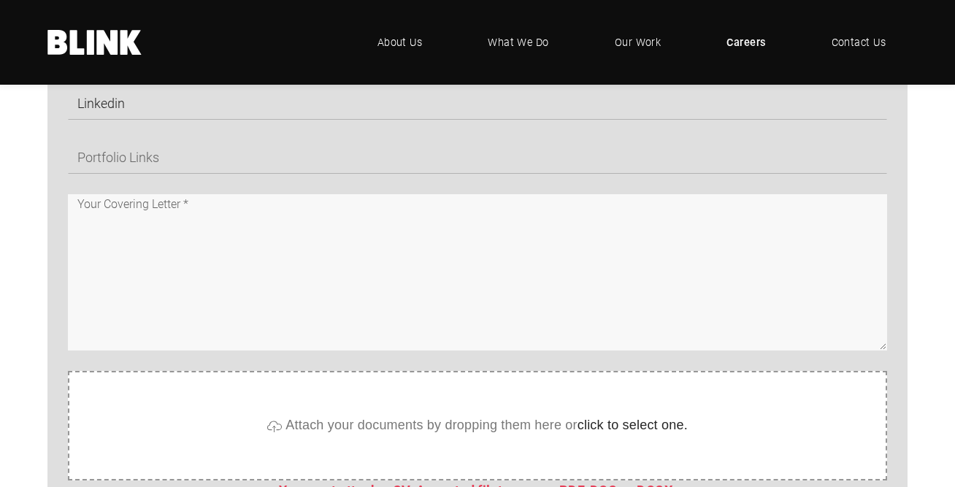
paste textarea "Dear Blink team, I'm a senior stylist/interior designer currently looking for a…"
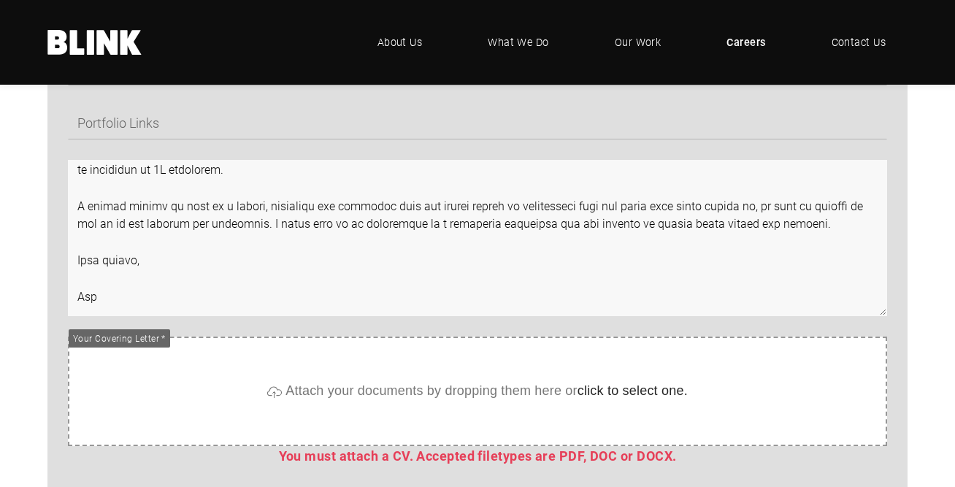
scroll to position [1227, 0]
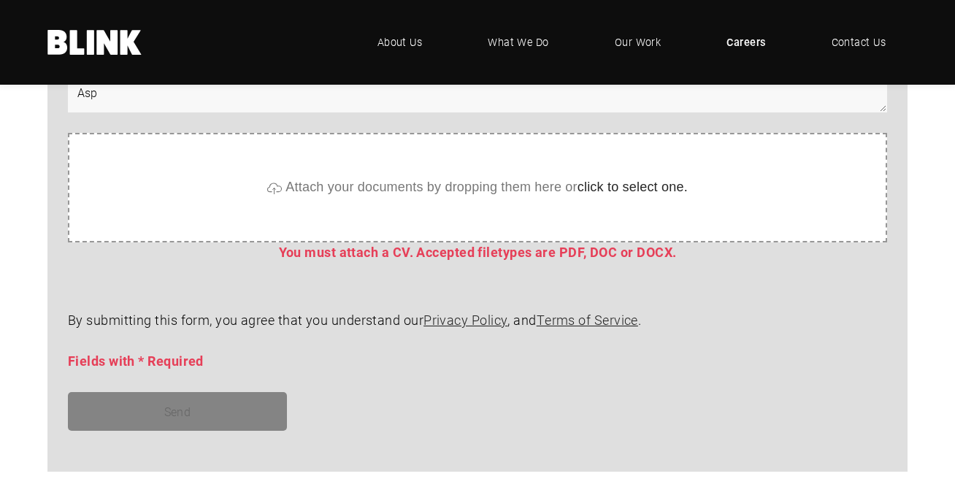
type textarea "Dear Blink team, I'm a senior stylist/interior designer currently looking for a…"
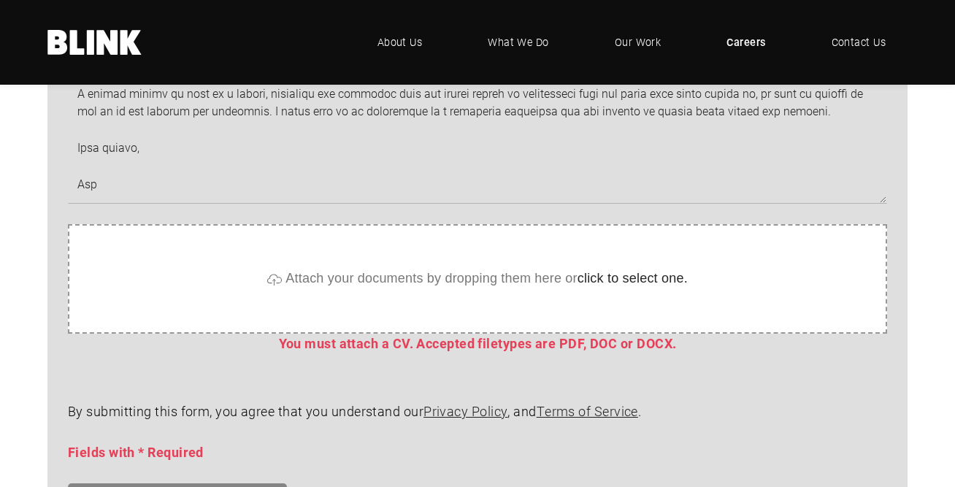
scroll to position [1127, 0]
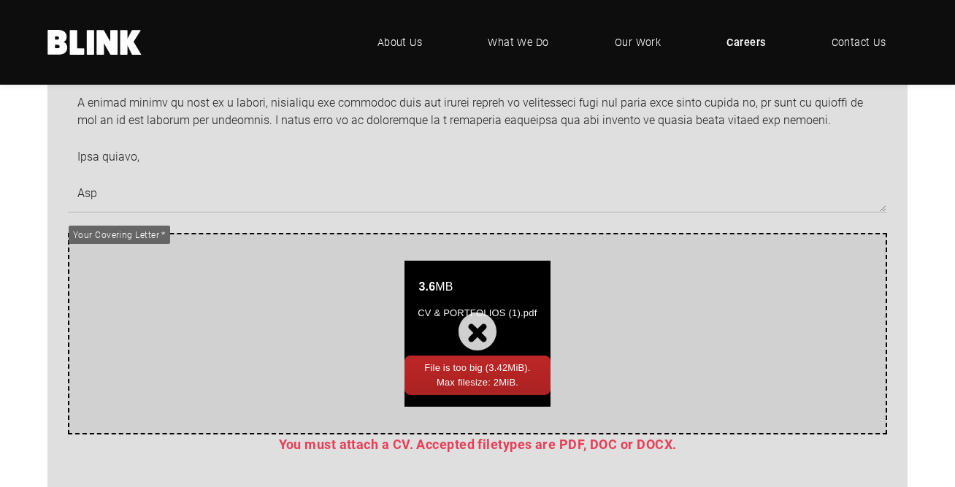
click at [477, 340] on div "3.6 MB CV & PORTFOLIOS (1).pdf" at bounding box center [477, 334] width 146 height 146
click at [483, 345] on div "3.6 MB CV & PORTFOLIOS (1).pdf" at bounding box center [477, 334] width 146 height 146
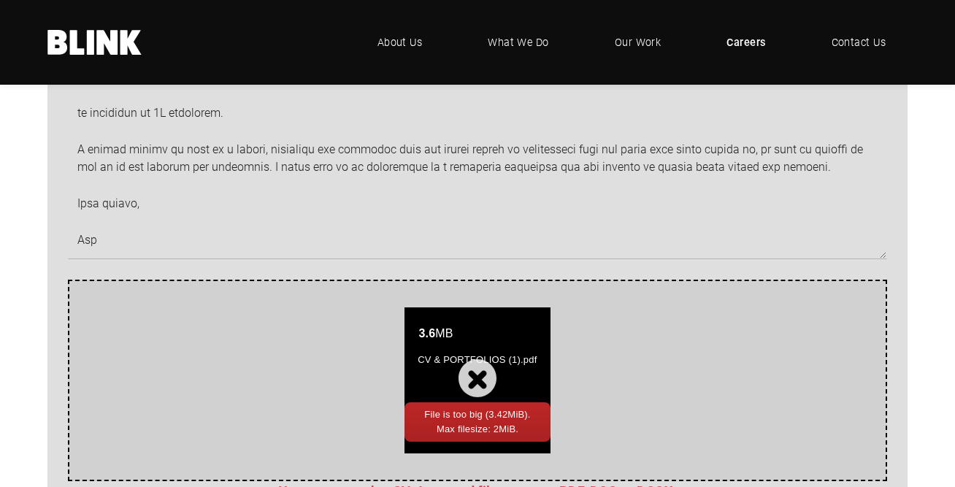
scroll to position [1081, 0]
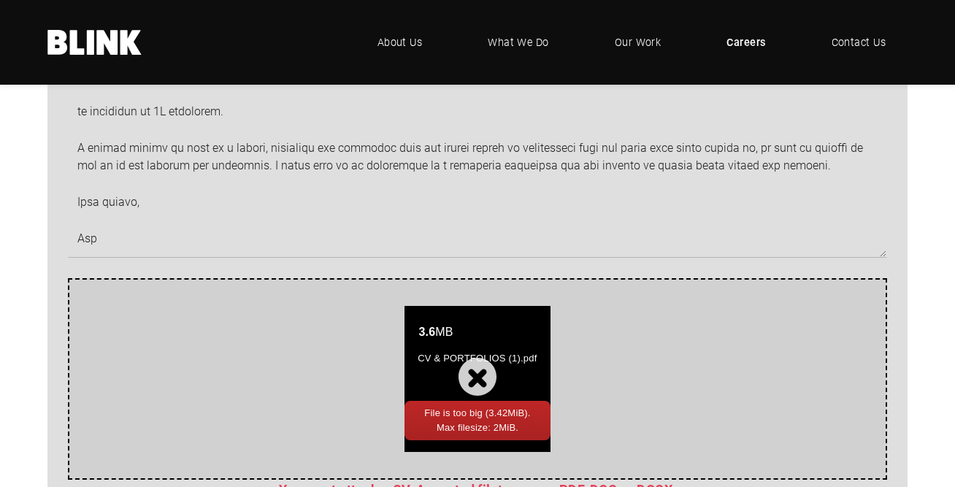
drag, startPoint x: 482, startPoint y: 385, endPoint x: 455, endPoint y: 385, distance: 27.0
click at [482, 385] on div "3.6 MB CV & PORTFOLIOS (1).pdf" at bounding box center [477, 379] width 146 height 146
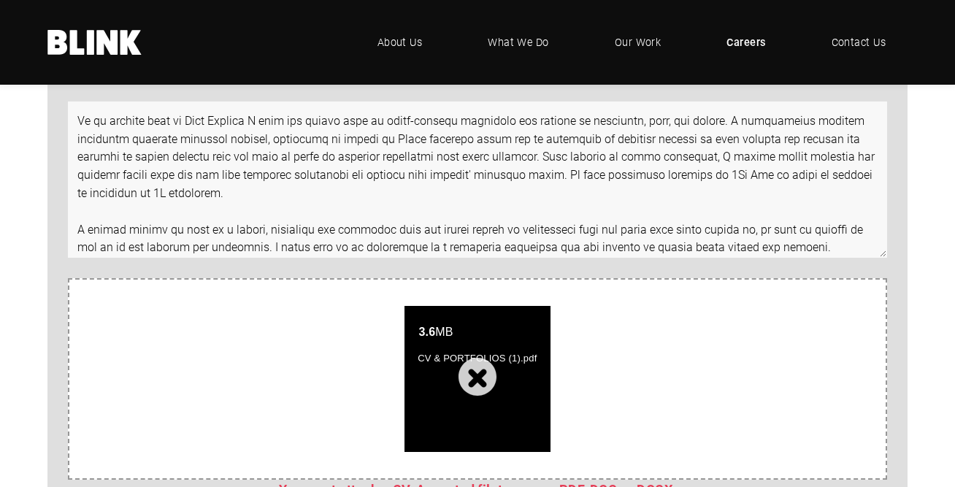
scroll to position [0, 0]
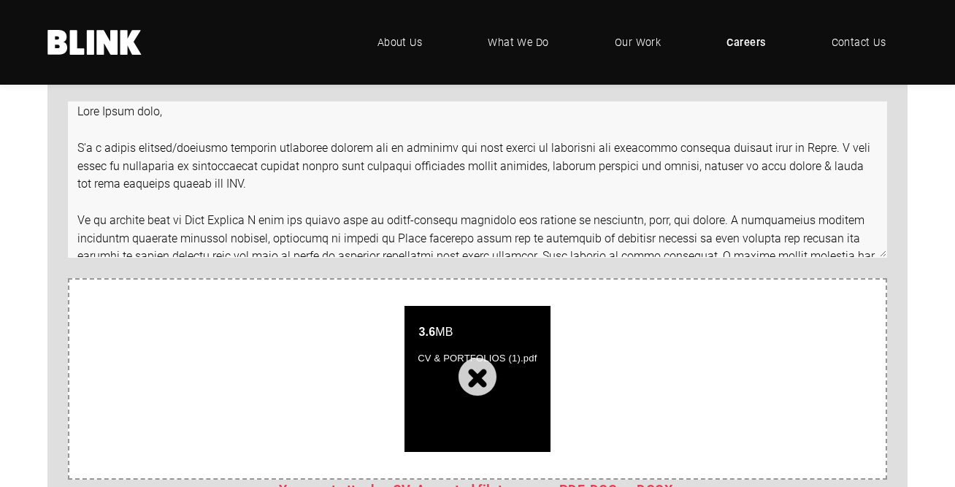
drag, startPoint x: 112, startPoint y: 244, endPoint x: 35, endPoint y: 93, distance: 169.1
click at [35, 93] on div "bryna malarkey brymalarkey.creative@hotmail.com 07701014552 Select a role CGI A…" at bounding box center [477, 233] width 955 height 952
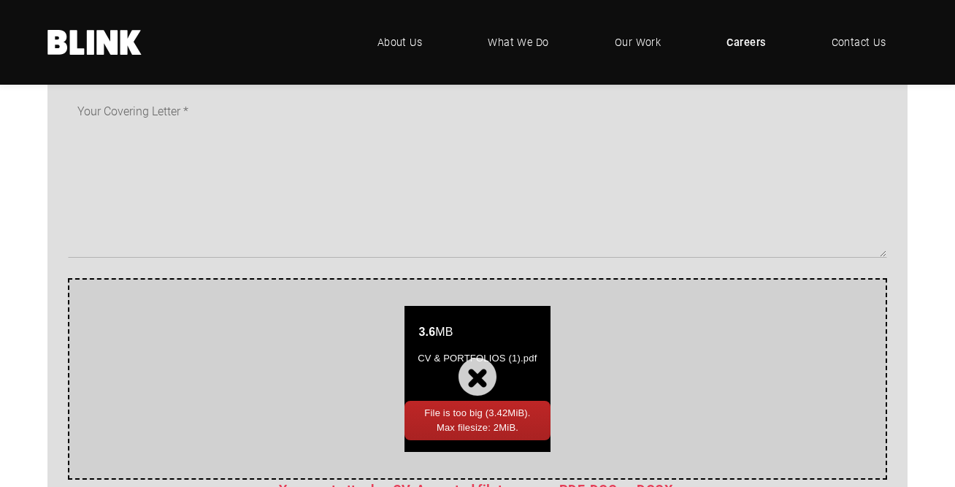
click at [475, 392] on div "3.6 MB CV & PORTFOLIOS (1).pdf" at bounding box center [477, 379] width 146 height 146
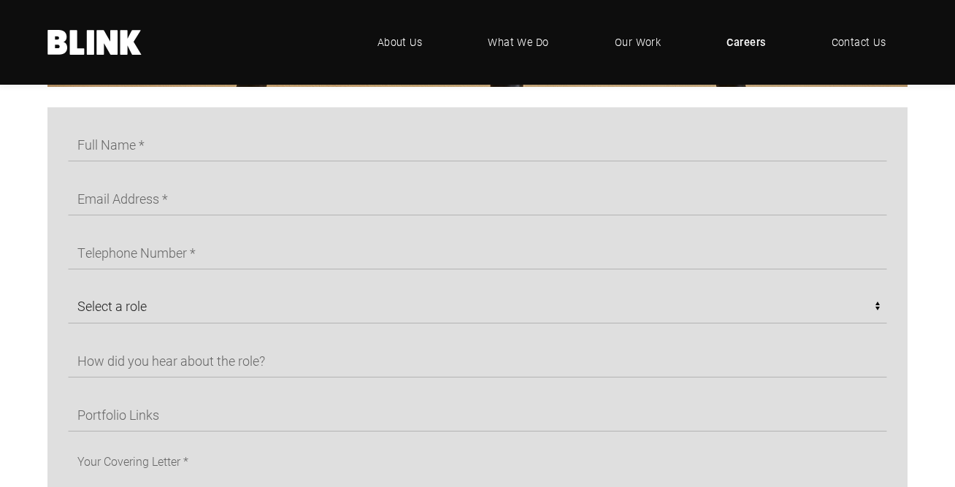
scroll to position [737, 0]
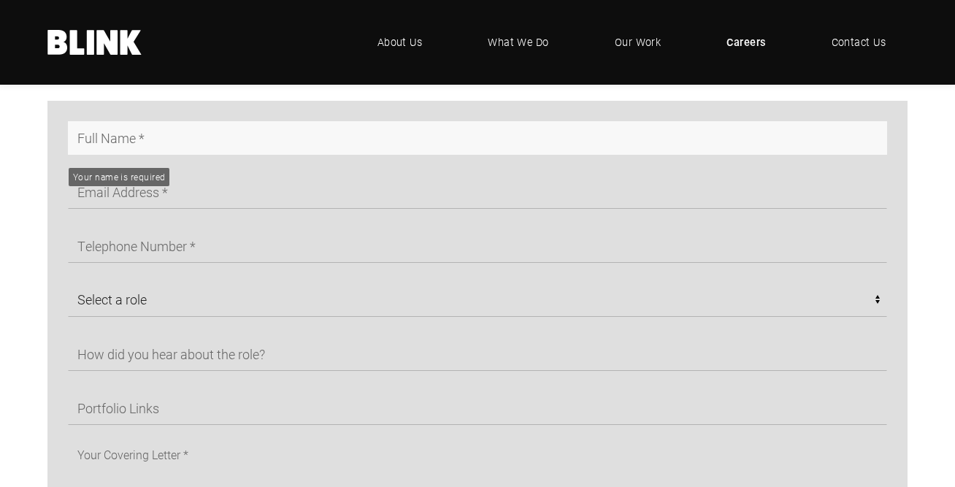
click at [94, 145] on input "text" at bounding box center [477, 138] width 819 height 34
type input "[PERSON_NAME]"
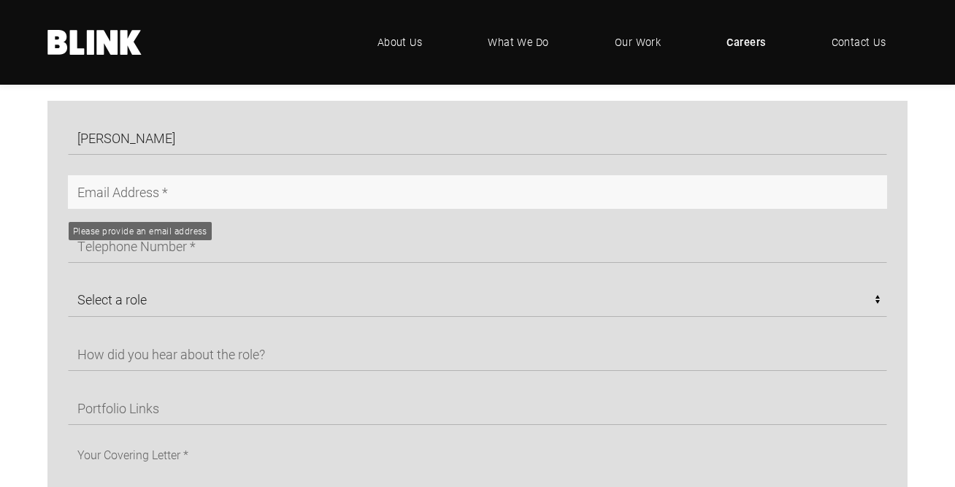
click at [81, 204] on input "text" at bounding box center [477, 192] width 819 height 34
click at [107, 199] on input "text" at bounding box center [477, 192] width 819 height 34
type input "[EMAIL_ADDRESS][DOMAIN_NAME]"
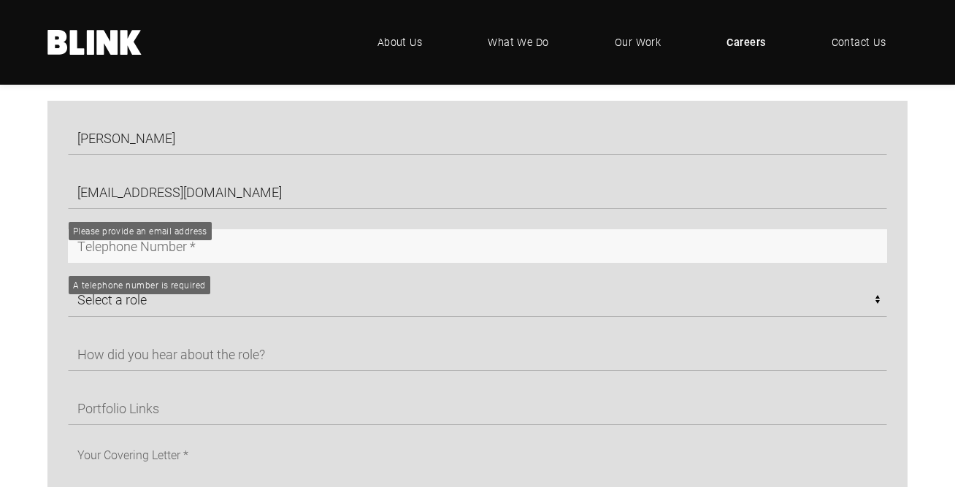
click at [96, 244] on input "text" at bounding box center [477, 246] width 819 height 34
type input "07701014552"
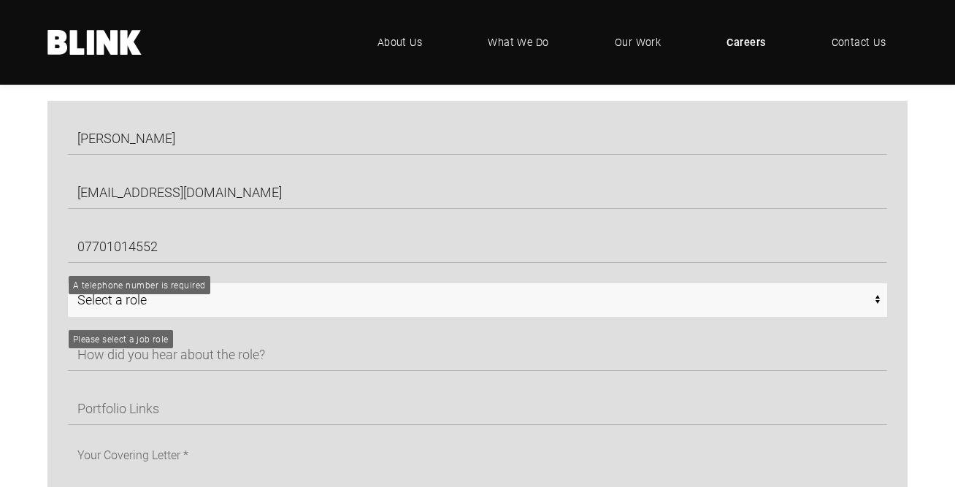
click at [109, 299] on select "Select a role CGI Artists - Manchester Senior CGI Artists - [GEOGRAPHIC_DATA] A…" at bounding box center [477, 300] width 819 height 34
select select "Any - [GEOGRAPHIC_DATA]"
click at [68, 288] on select "Select a role CGI Artists - Manchester Senior CGI Artists - [GEOGRAPHIC_DATA] A…" at bounding box center [477, 300] width 819 height 34
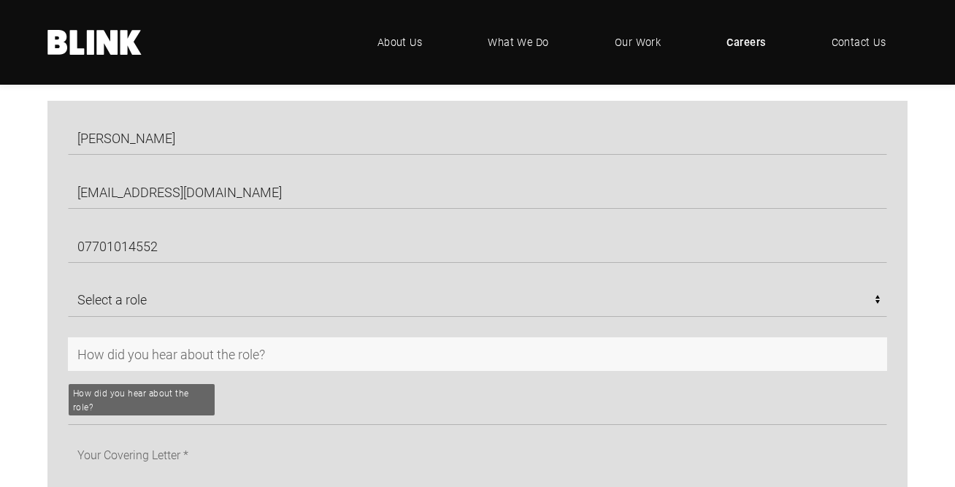
click at [116, 359] on input "text" at bounding box center [477, 354] width 819 height 34
type input "Linkedin"
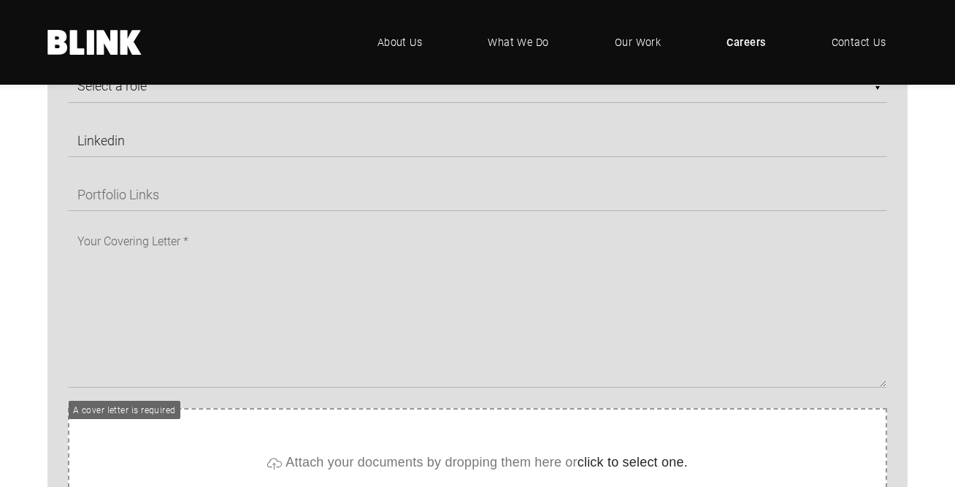
scroll to position [1032, 0]
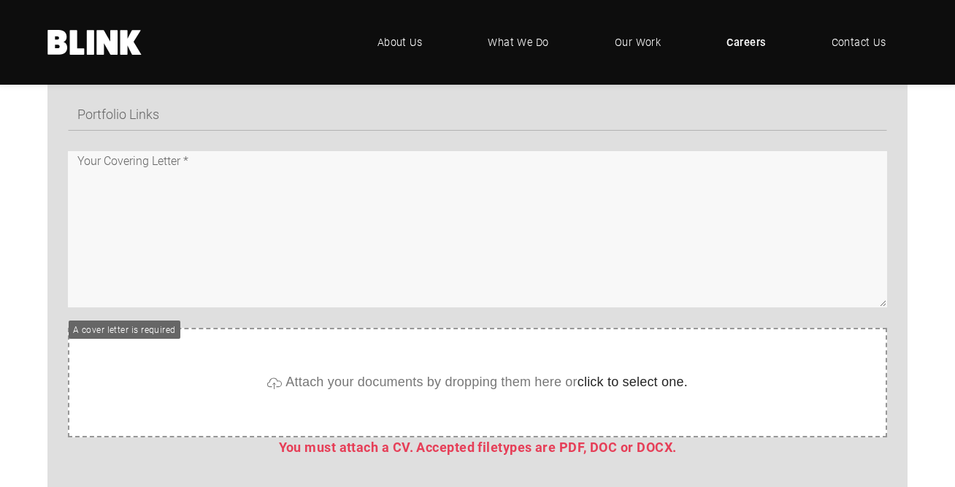
click at [197, 307] on textarea at bounding box center [477, 229] width 819 height 156
paste textarea "Dear Blink team, I'm a senior stylist/interior designer currently looking for a…"
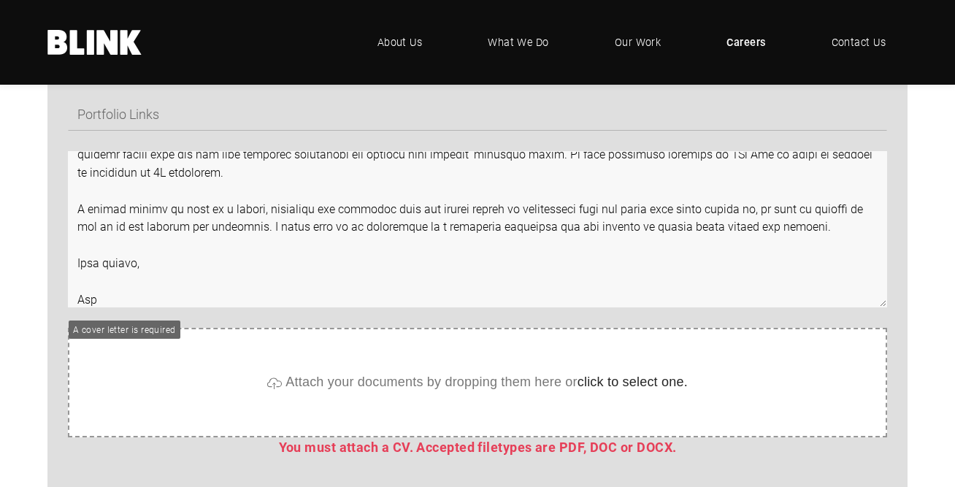
scroll to position [181, 0]
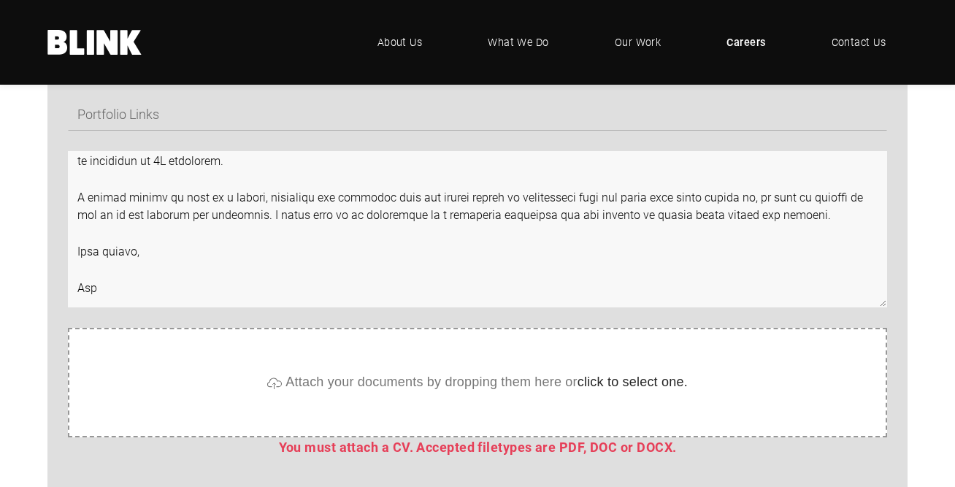
type textarea "Dear Blink team, I'm a senior stylist/interior designer currently looking for a…"
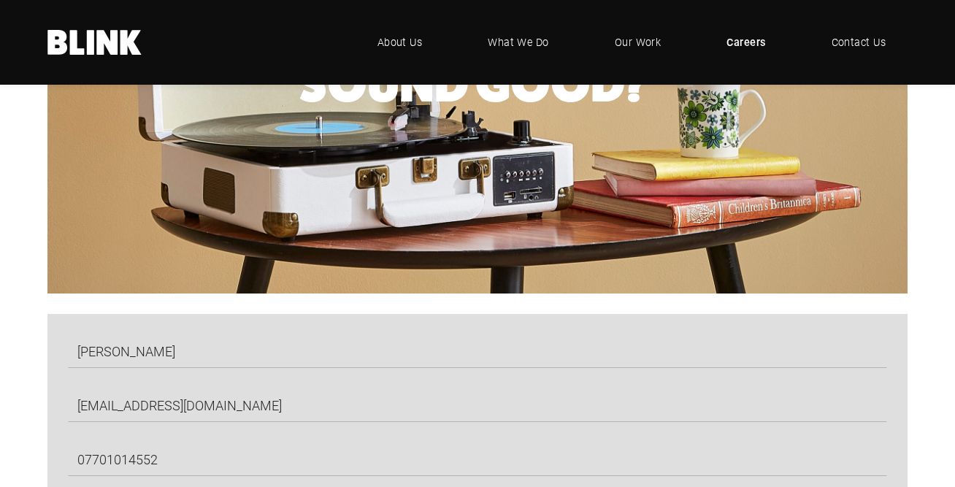
scroll to position [1216, 0]
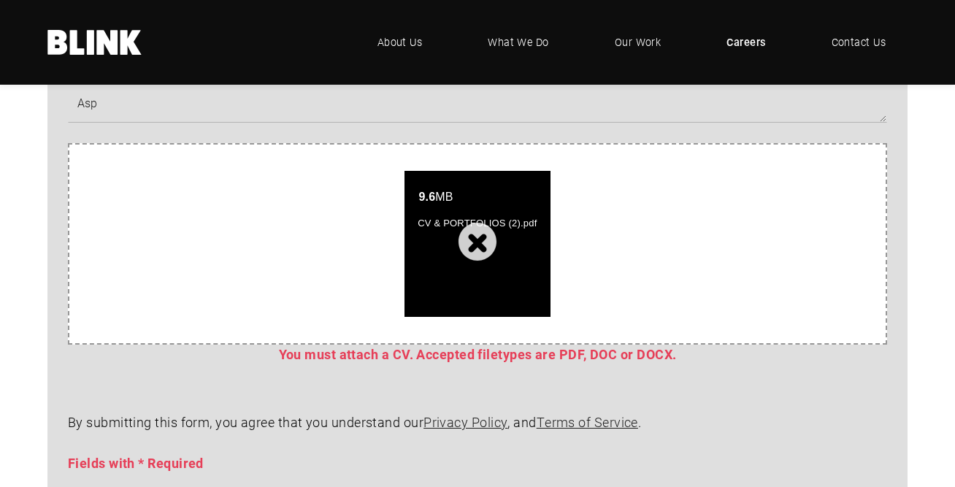
click at [691, 426] on p "By submitting this form, you agree that you understand our Privacy Policy , and…" at bounding box center [477, 423] width 819 height 20
click at [490, 353] on span "You must attach a CV. Accepted filetypes are PDF, DOC or DOCX." at bounding box center [478, 354] width 398 height 18
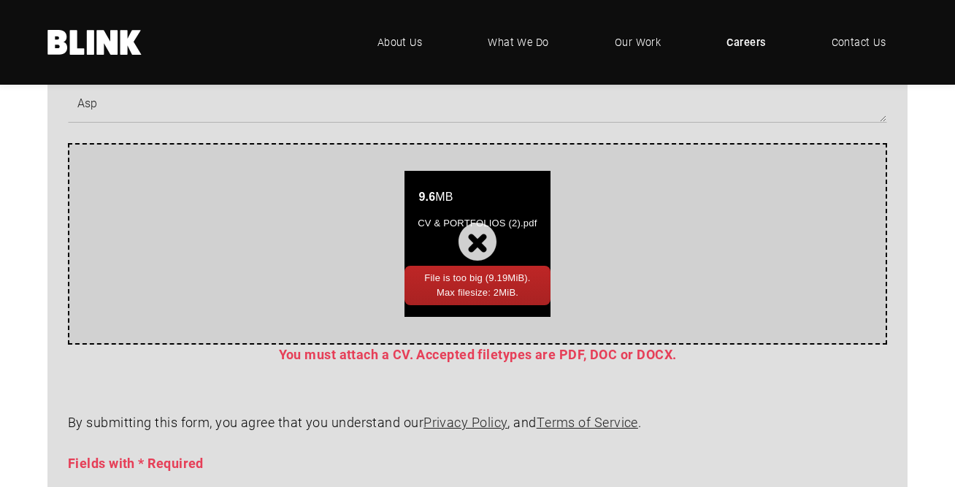
click at [480, 248] on div "9.6 MB CV & PORTFOLIOS (2).pdf" at bounding box center [477, 244] width 146 height 146
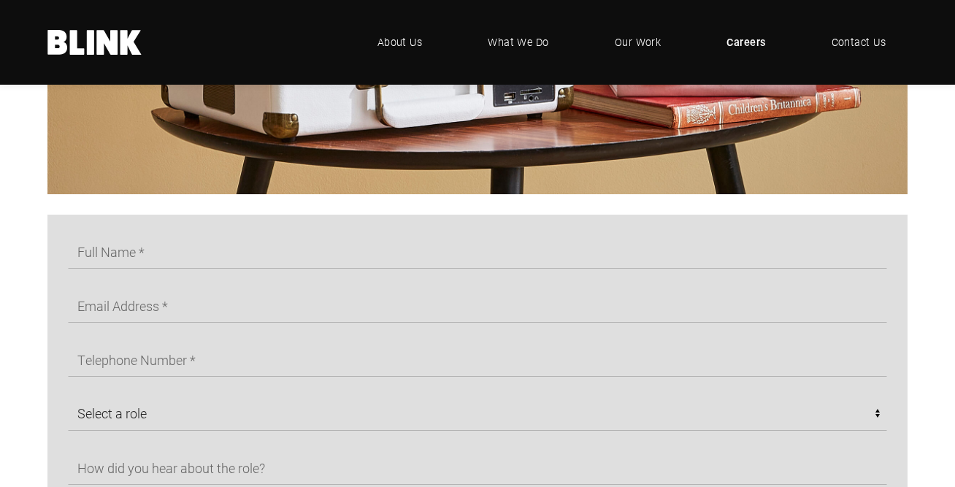
scroll to position [626, 0]
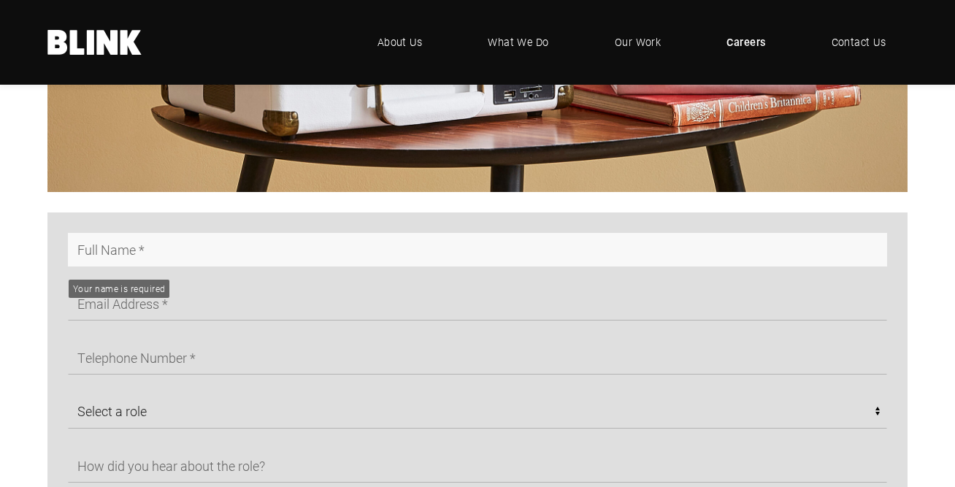
click at [131, 258] on input "text" at bounding box center [477, 250] width 819 height 34
type input "bryna malarkey"
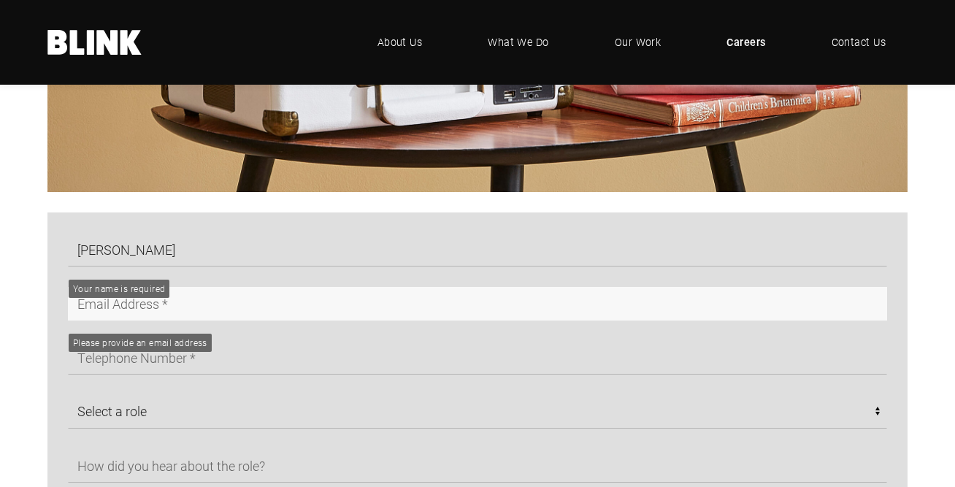
click at [131, 318] on input "text" at bounding box center [477, 304] width 819 height 34
type input "brymalarkey.creative@hotmail.com"
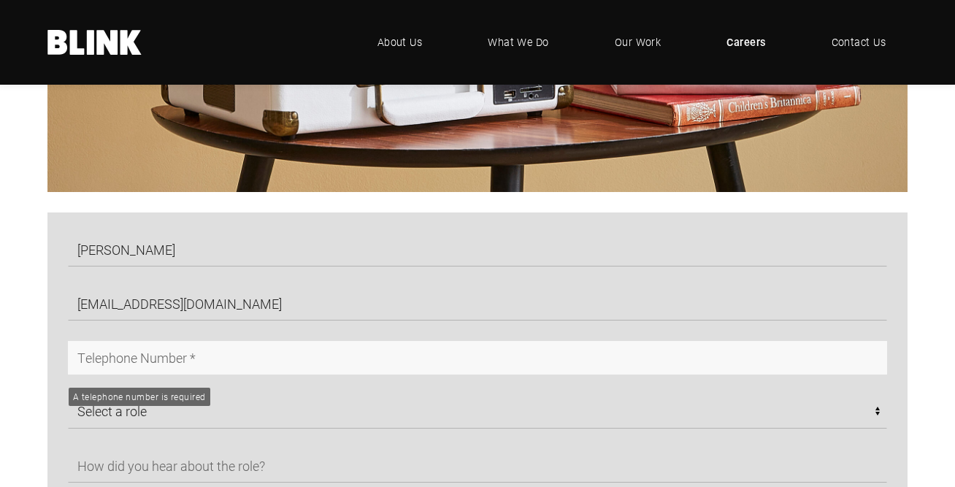
click at [171, 358] on input "text" at bounding box center [477, 358] width 819 height 34
type input "07701014552"
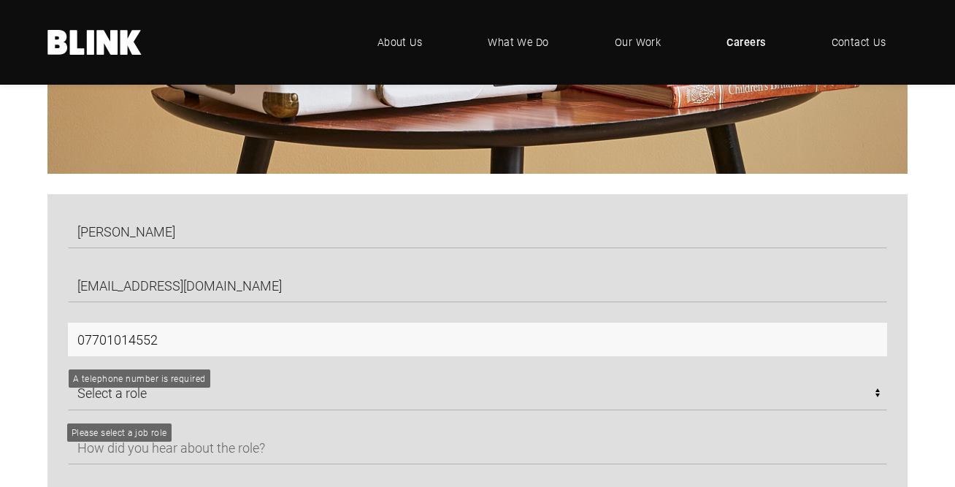
scroll to position [645, 0]
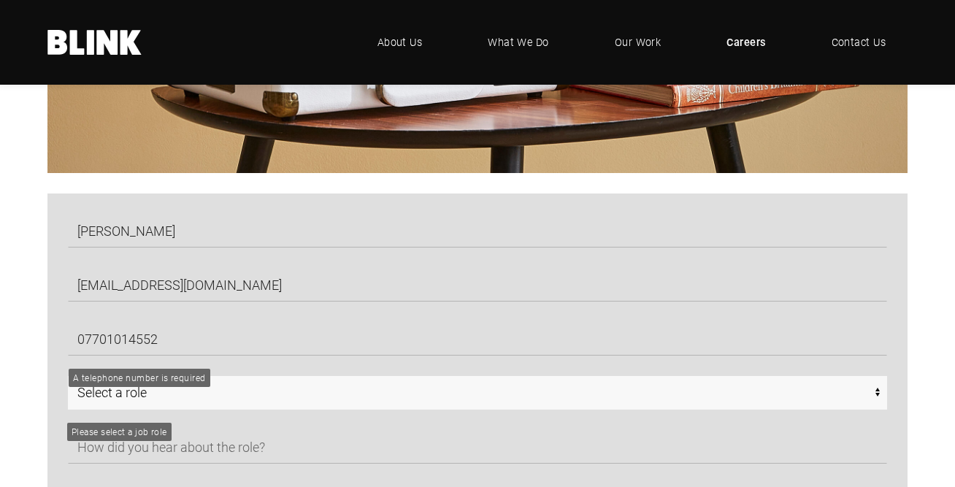
click at [165, 407] on select "Select a role CGI Artists - Manchester Senior CGI Artists - Manchester Any - Ma…" at bounding box center [477, 393] width 819 height 34
select select "Any - Manchester"
click at [68, 382] on select "Select a role CGI Artists - Manchester Senior CGI Artists - Manchester Any - Ma…" at bounding box center [477, 393] width 819 height 34
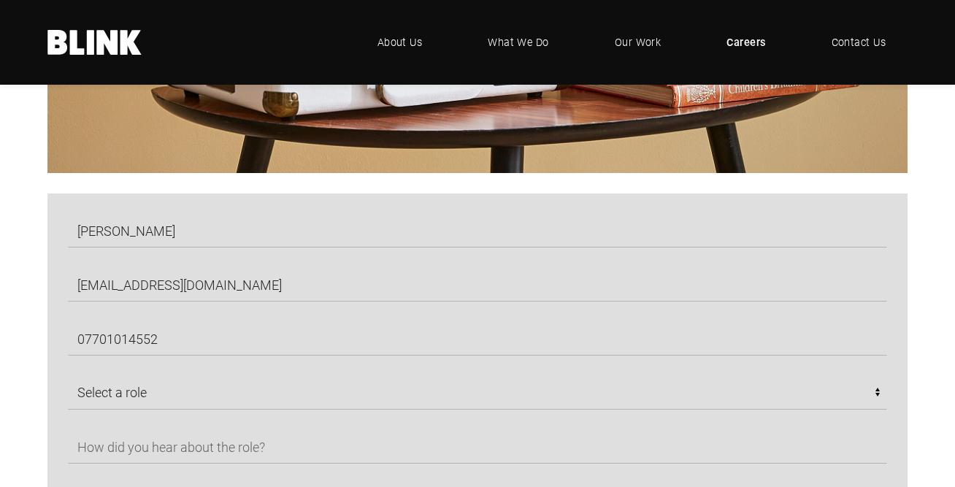
click at [425, 366] on div "bryna malarkey brymalarkey.creative@hotmail.com 07701014552 Select a role CGI A…" at bounding box center [467, 454] width 840 height 480
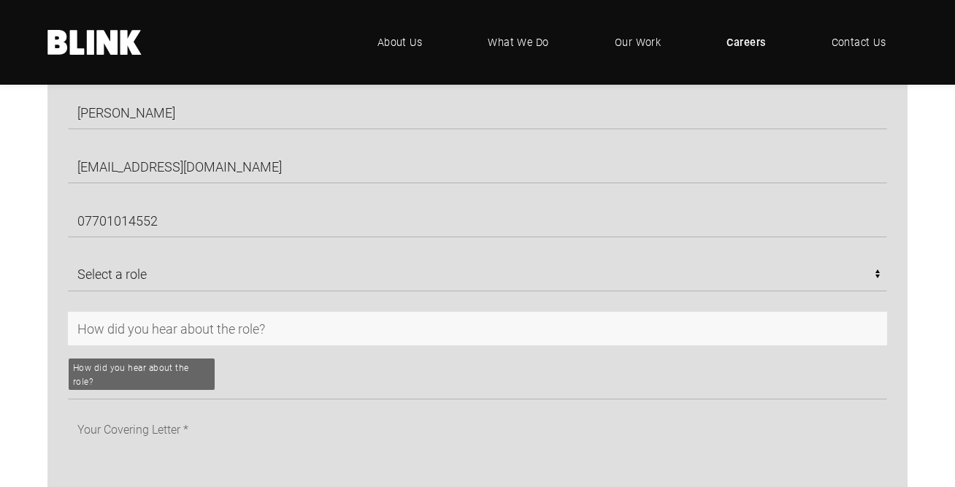
click at [160, 345] on input "text" at bounding box center [477, 329] width 819 height 34
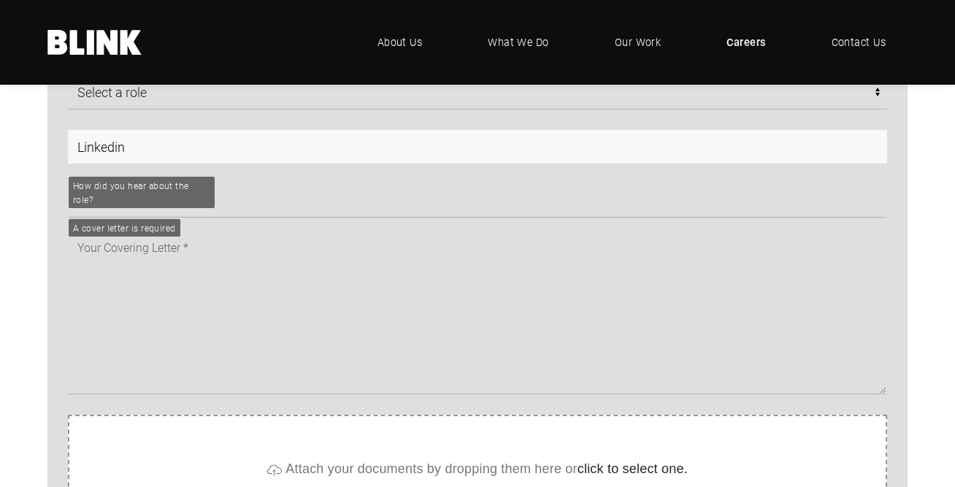
scroll to position [979, 0]
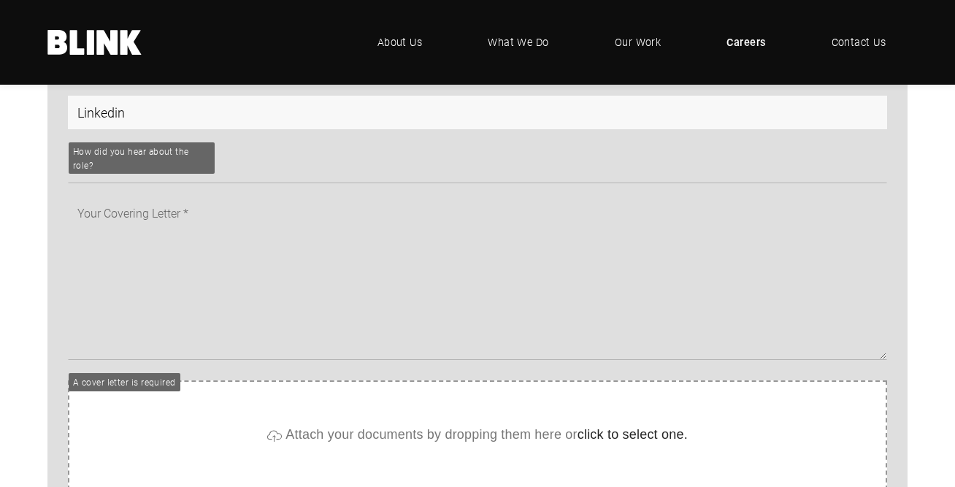
type input "Linkedin"
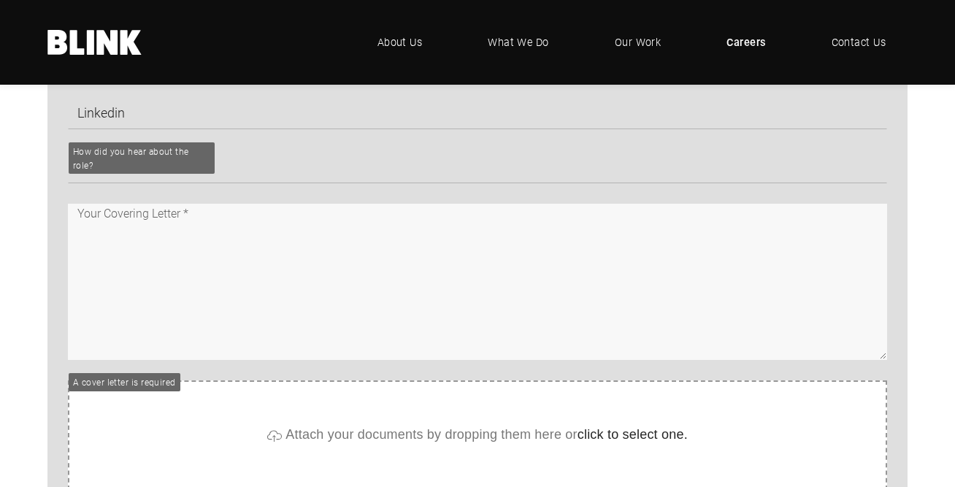
click at [149, 274] on textarea at bounding box center [477, 282] width 819 height 156
paste textarea "Dear Blink team, I'm a senior stylist/interior designer currently looking for a…"
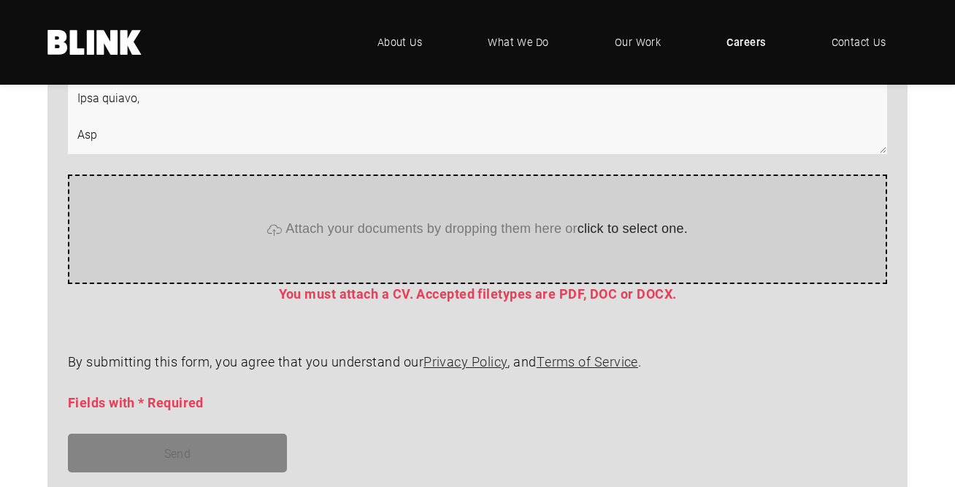
scroll to position [1184, 0]
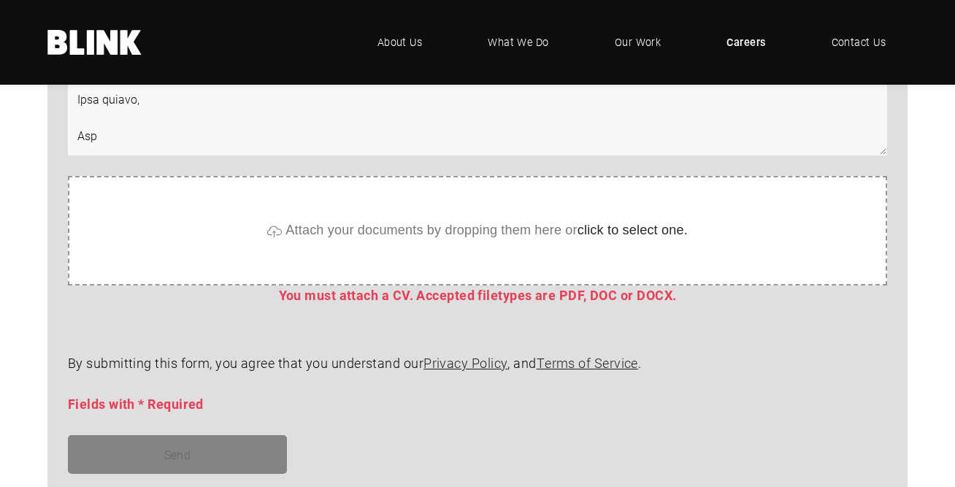
type textarea "Dear Blink team, I'm a senior stylist/interior designer currently looking for a…"
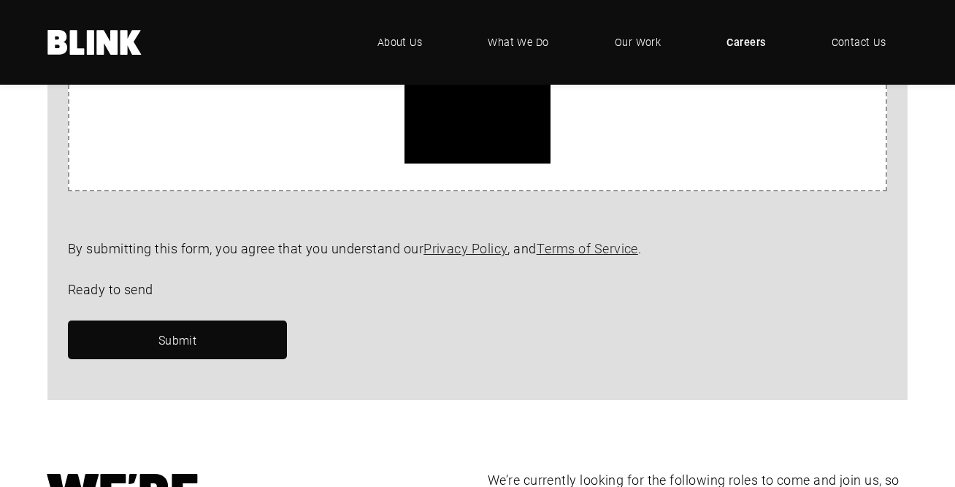
scroll to position [1426, 0]
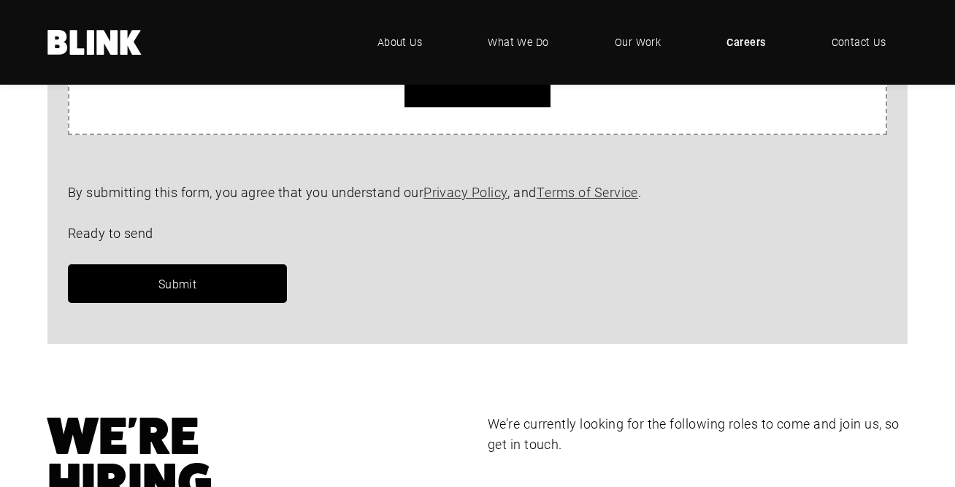
drag, startPoint x: 229, startPoint y: 295, endPoint x: 242, endPoint y: 297, distance: 14.0
click at [229, 295] on link "Submit" at bounding box center [177, 283] width 219 height 39
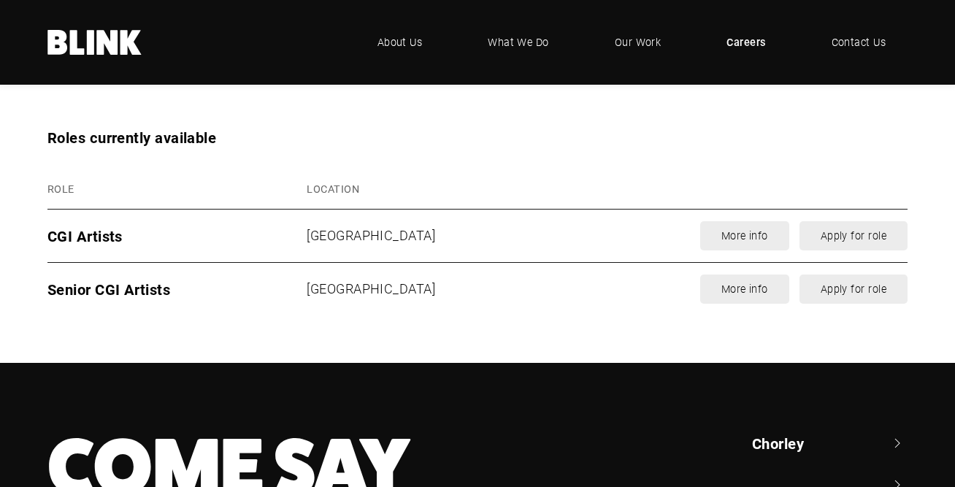
scroll to position [1879, 0]
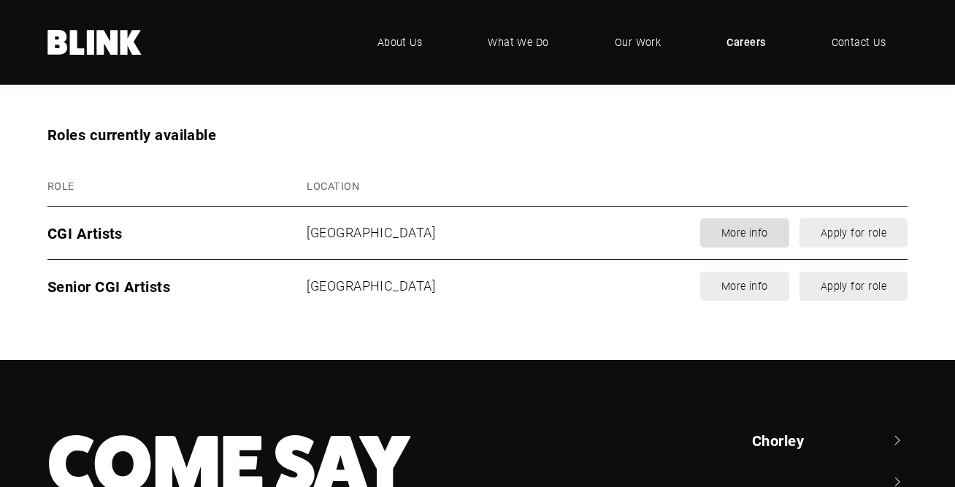
click at [739, 242] on link "More info" at bounding box center [744, 232] width 89 height 29
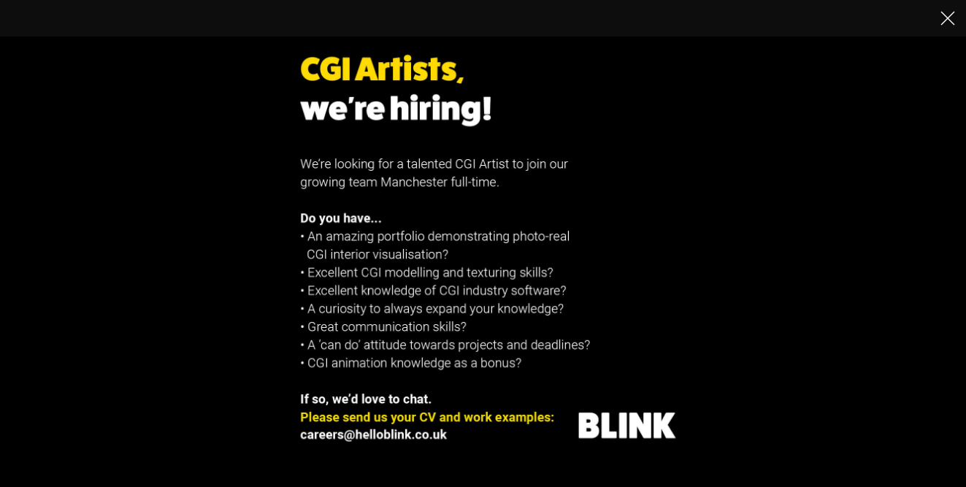
click at [946, 17] on line "Close" at bounding box center [947, 18] width 13 height 13
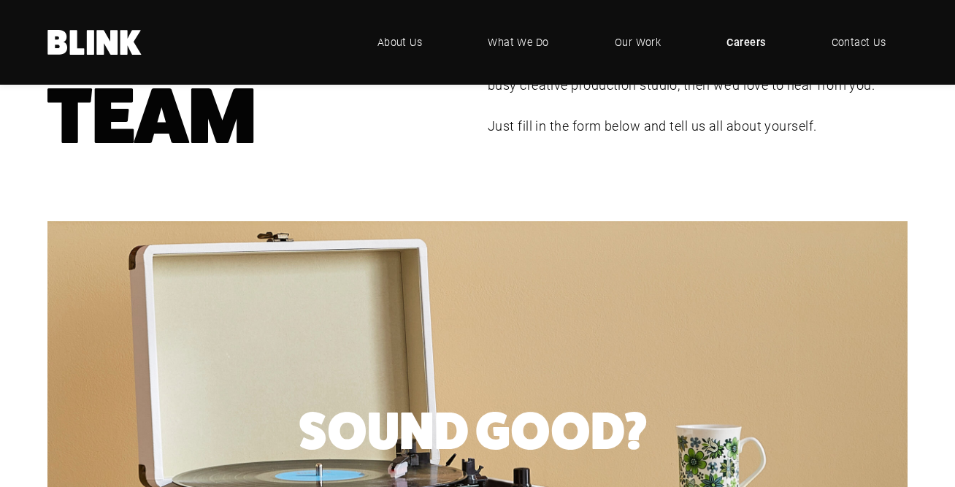
scroll to position [0, 0]
